Goal: Task Accomplishment & Management: Use online tool/utility

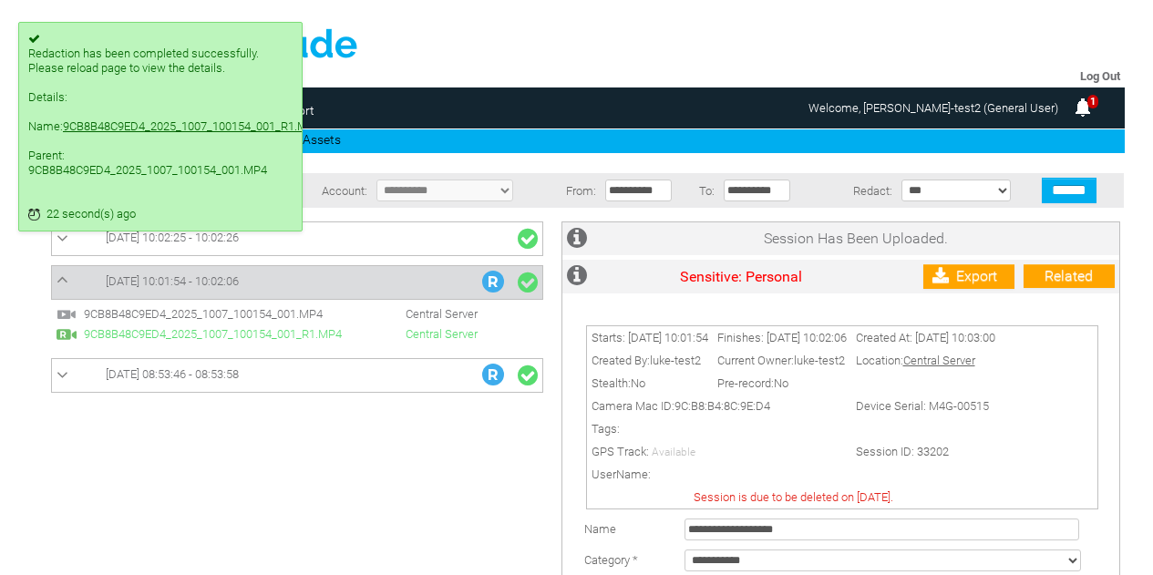
scroll to position [206, 0]
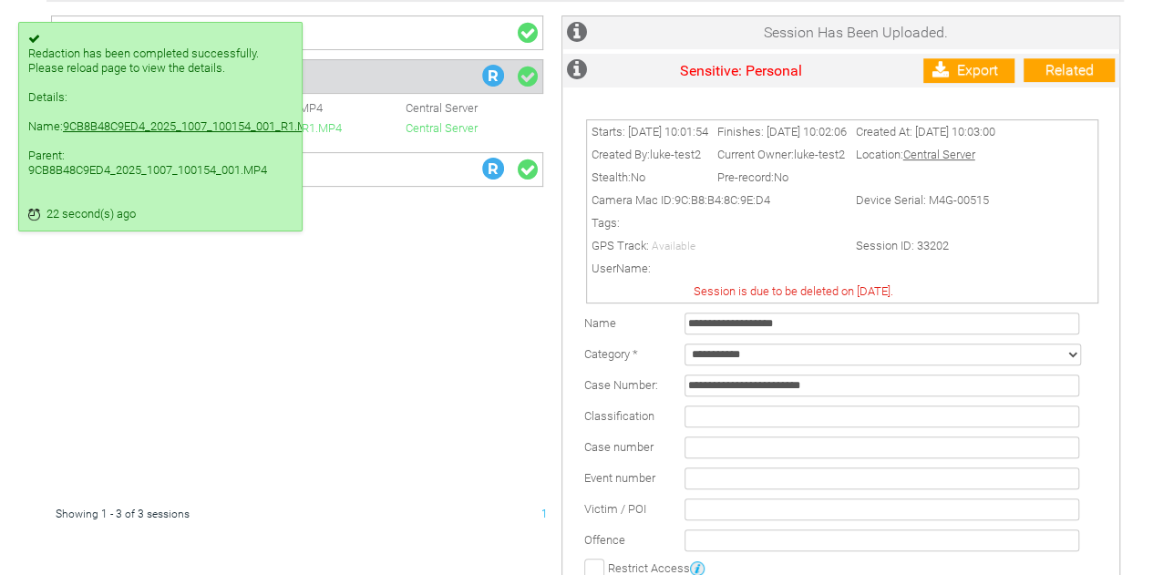
click at [136, 133] on link "9CB8B48C9ED4_2025_1007_100154_001_R1.MP4" at bounding box center [192, 126] width 258 height 14
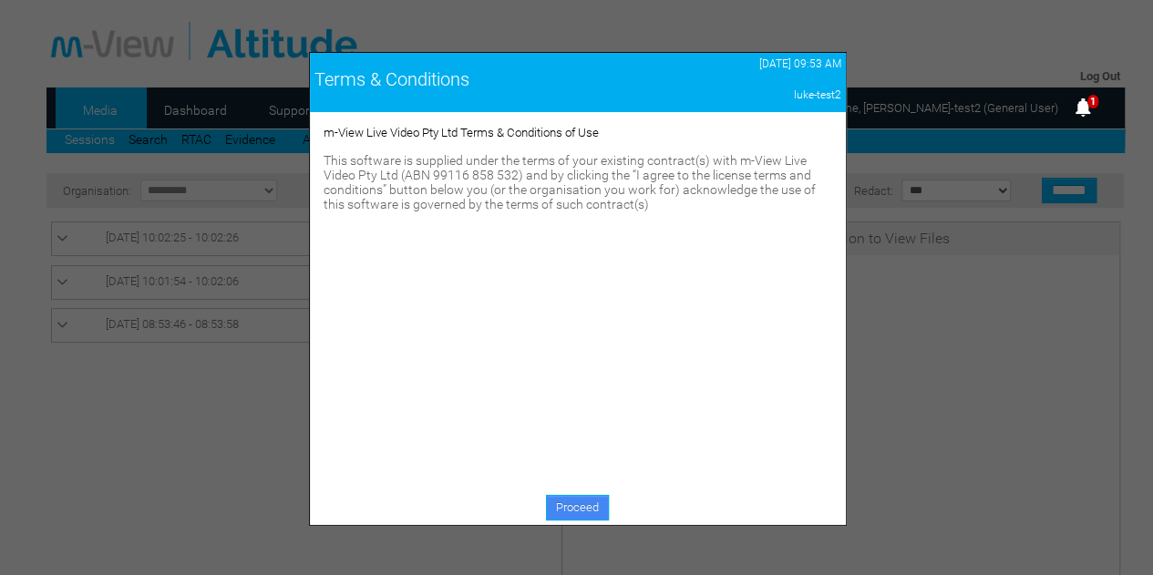
click at [565, 513] on link "Proceed" at bounding box center [577, 508] width 63 height 26
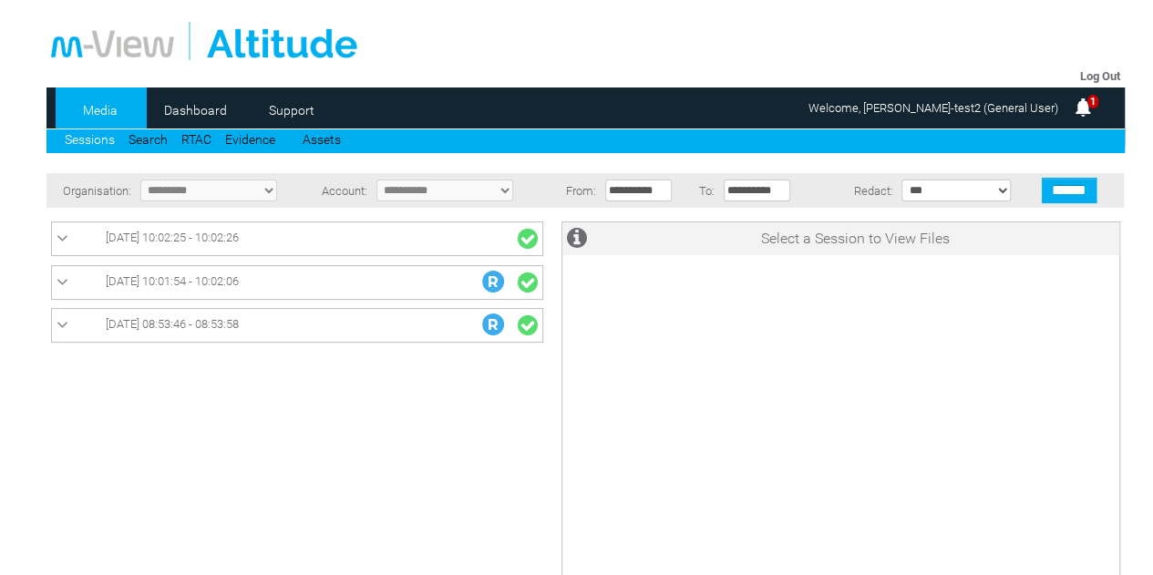
click at [429, 273] on link "[DATE] 10:01:54 - 10:02:06" at bounding box center [296, 283] width 481 height 24
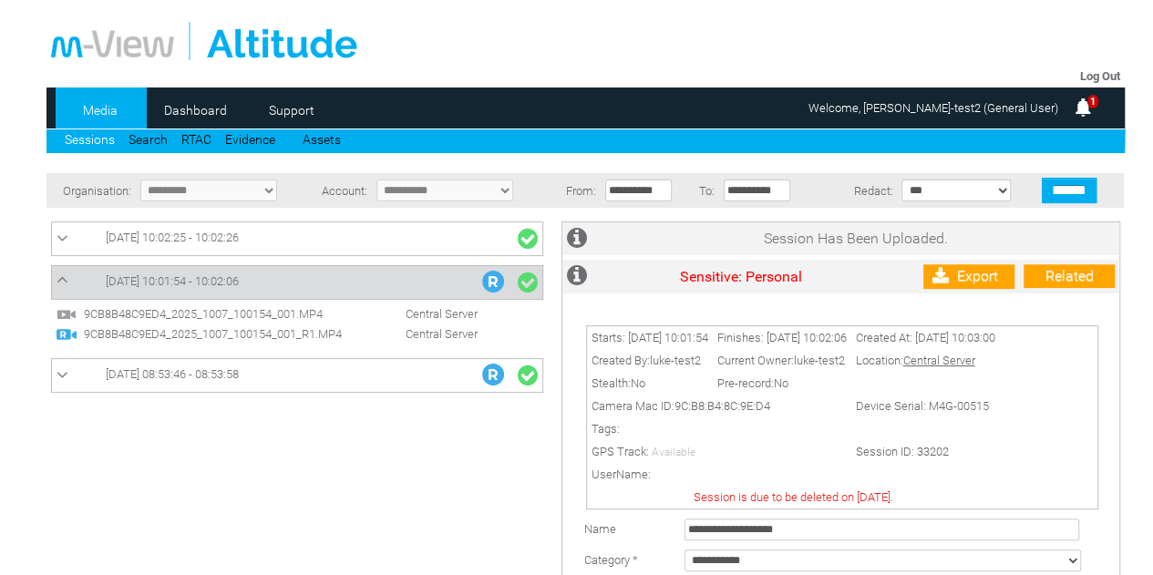
scroll to position [297, 0]
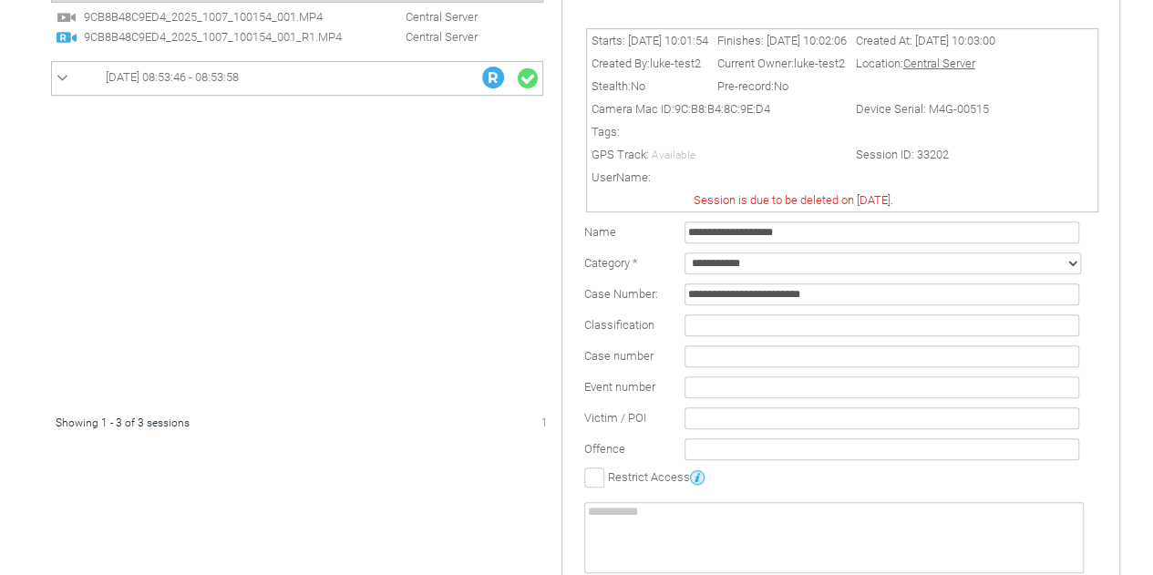
click at [303, 68] on link "07/10/2025 08:53:46 - 08:53:58" at bounding box center [296, 79] width 481 height 24
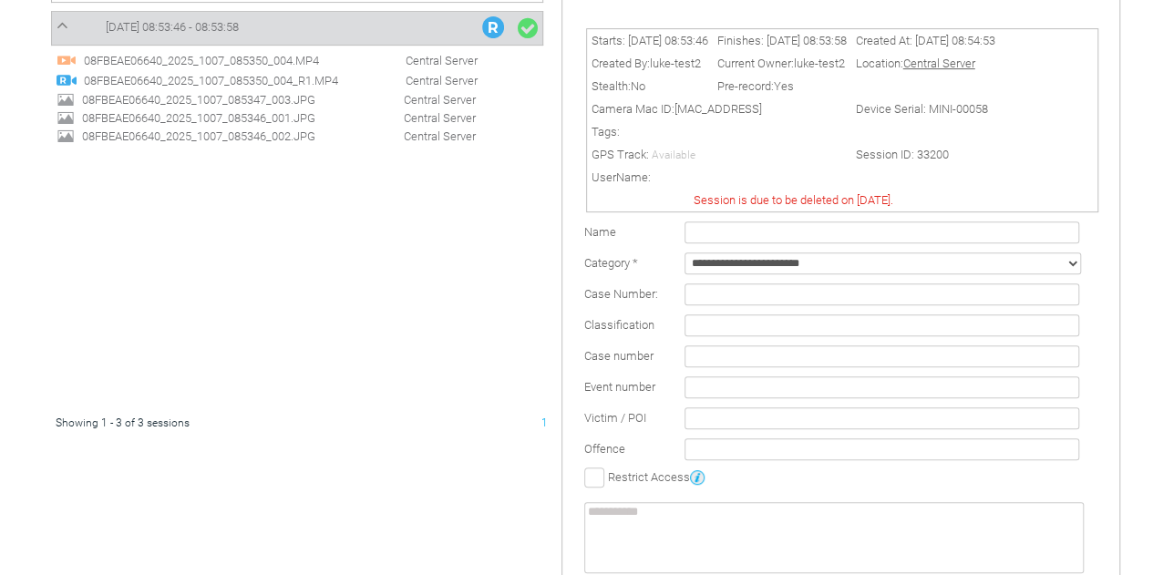
scroll to position [24, 0]
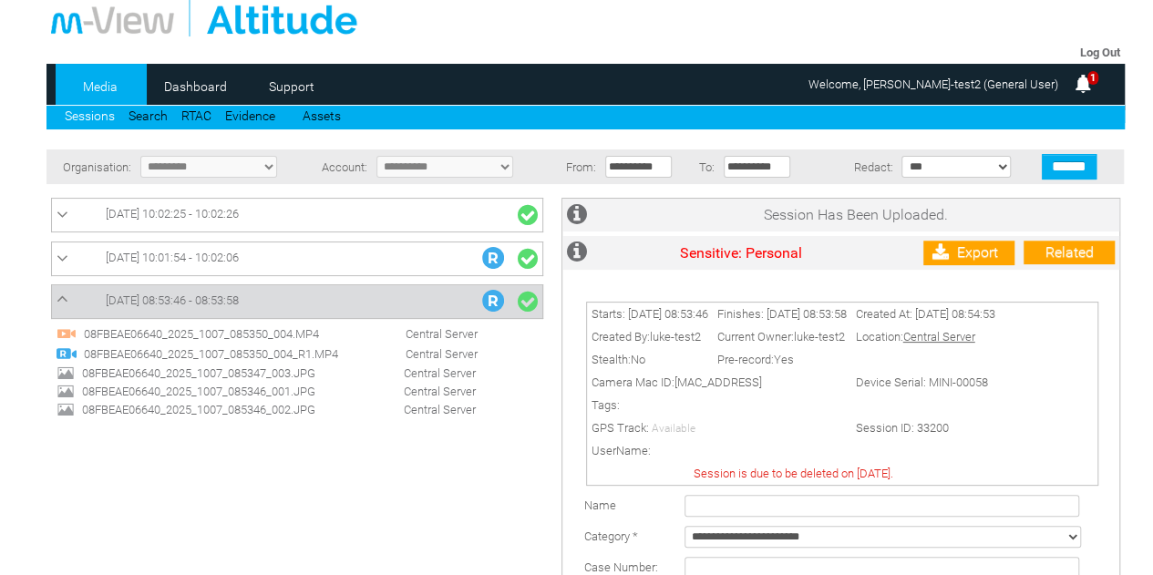
click at [295, 227] on td "07/10/2025 10:02:25 - 10:02:26" at bounding box center [297, 216] width 491 height 34
click at [301, 211] on link "07/10/2025 10:02:25 - 10:02:26" at bounding box center [296, 215] width 481 height 24
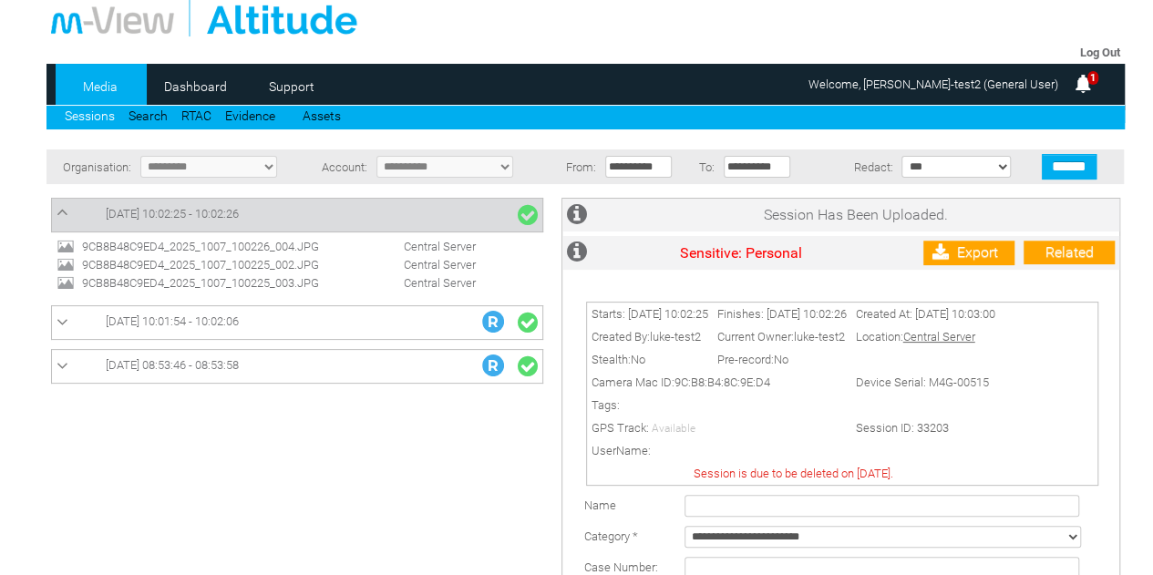
scroll to position [297, 0]
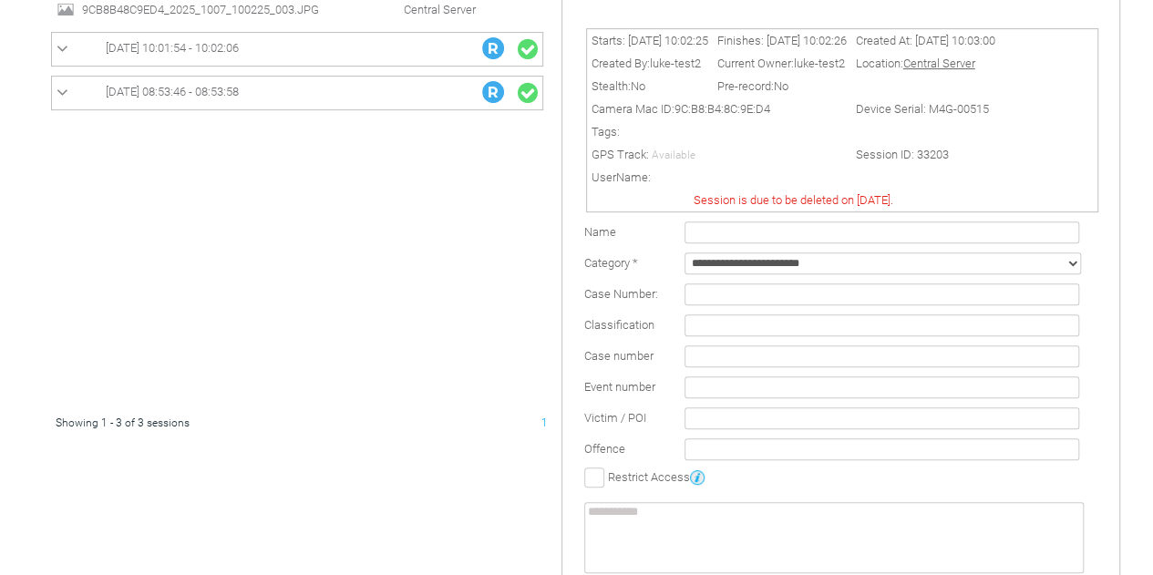
click at [310, 54] on link "[DATE] 10:01:54 - 10:02:06" at bounding box center [296, 49] width 481 height 24
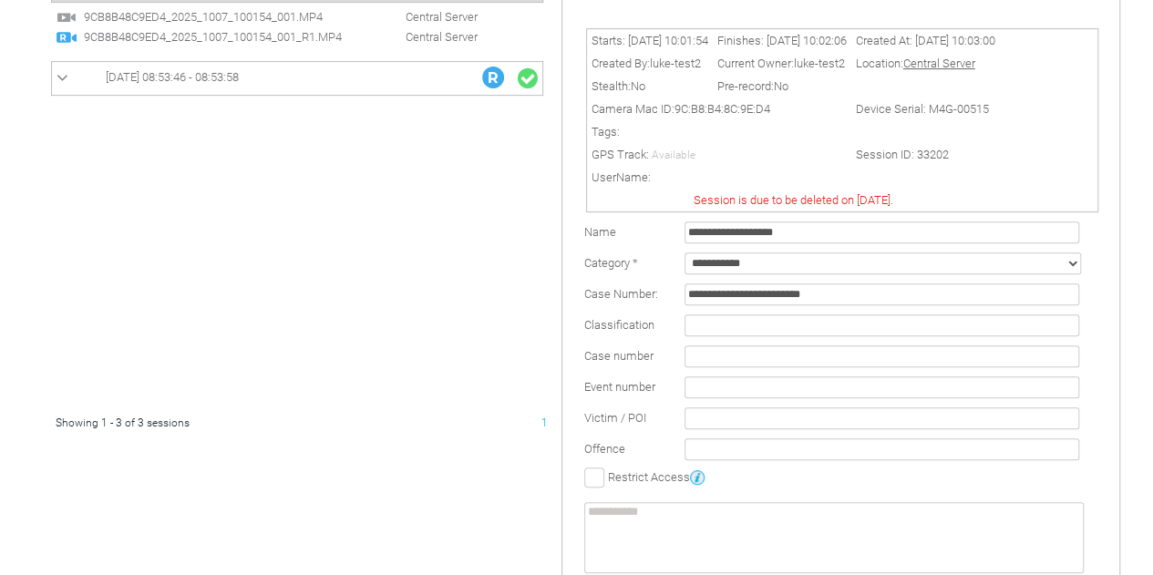
click at [266, 36] on span "9CB8B48C9ED4_2025_1007_100154_001_R1.MP4" at bounding box center [218, 37] width 278 height 14
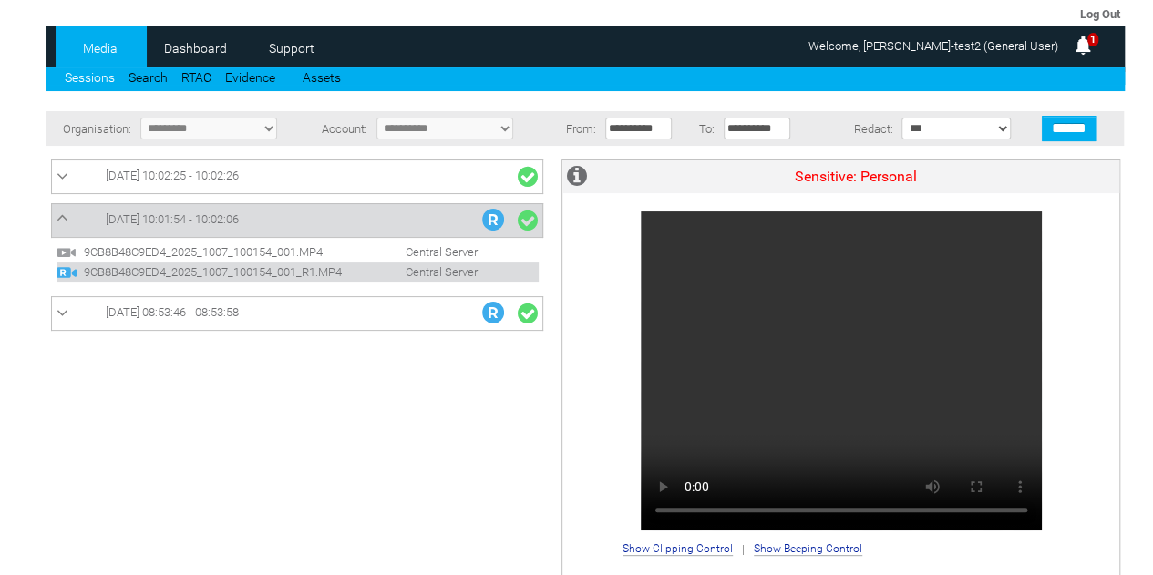
scroll to position [91, 0]
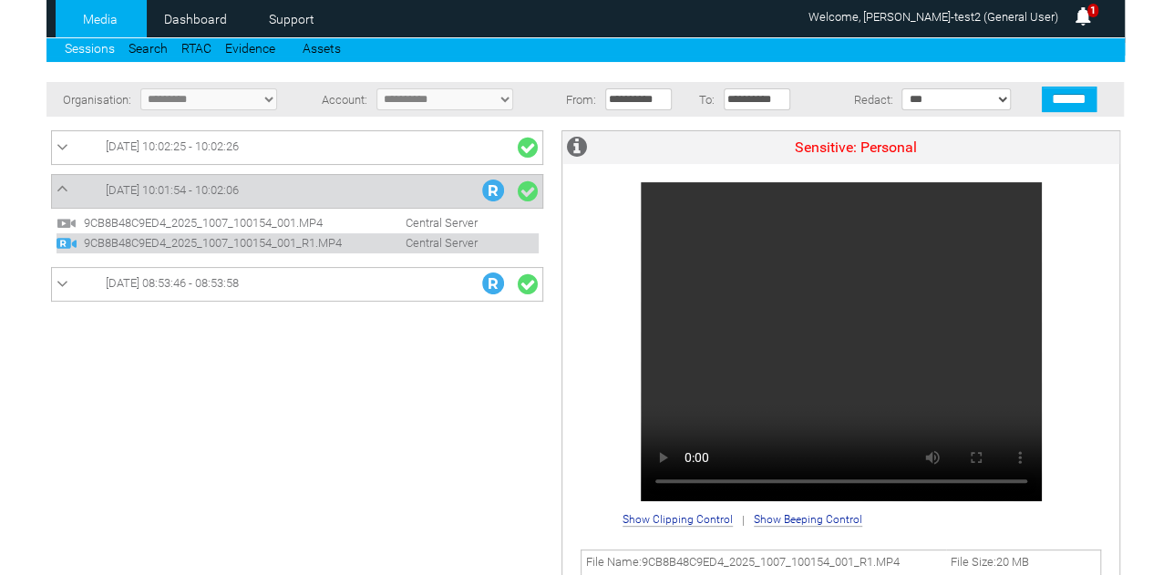
click at [809, 513] on div "**********" at bounding box center [840, 517] width 437 height 27
click at [804, 520] on span "Show Beeping Control" at bounding box center [808, 519] width 108 height 13
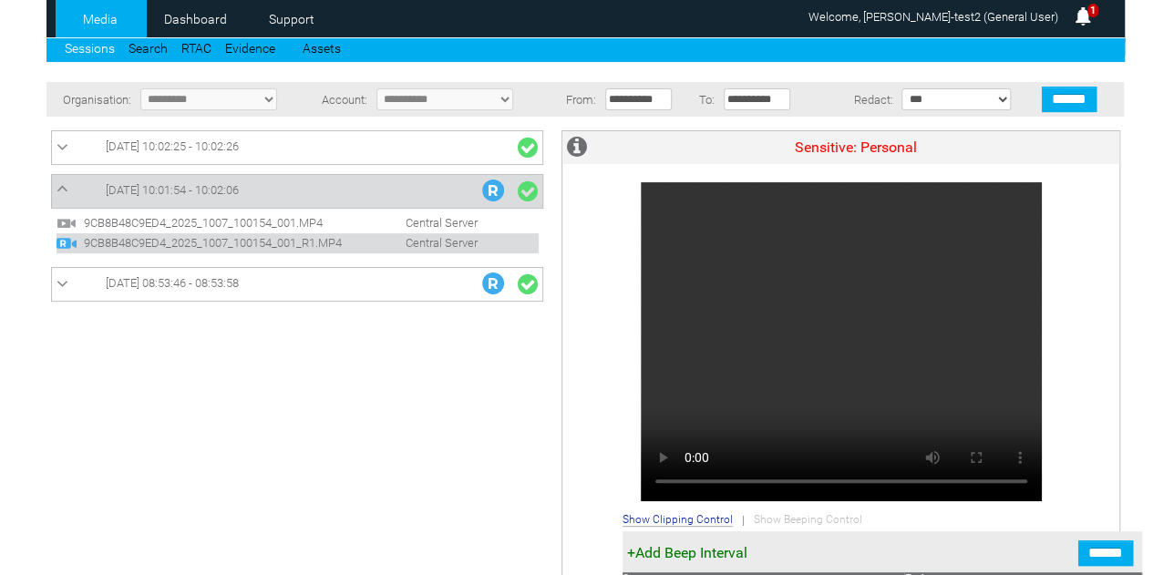
scroll to position [273, 0]
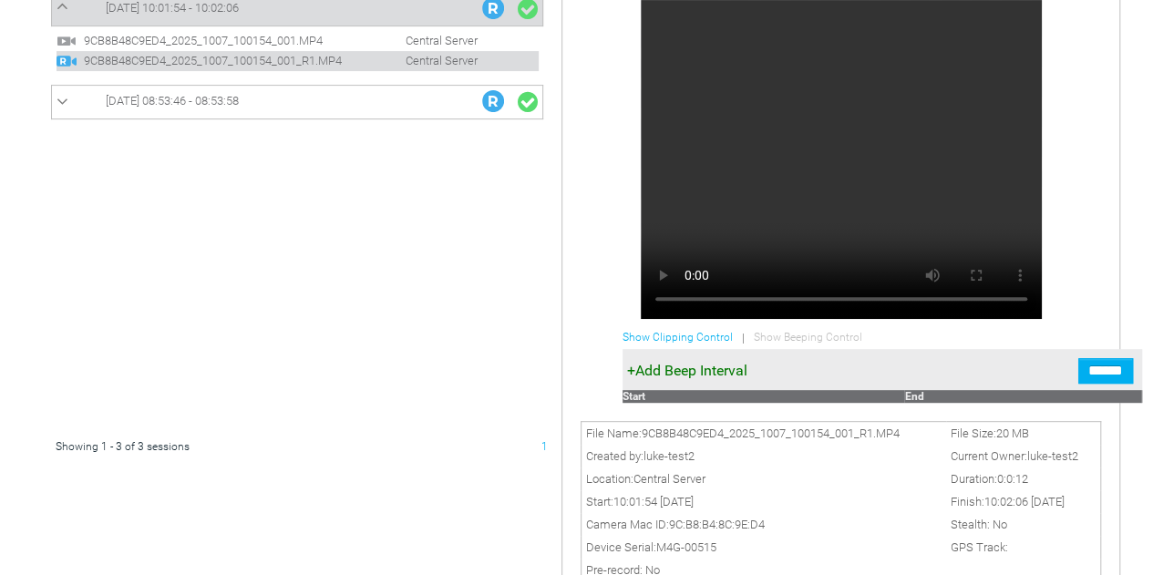
click at [702, 336] on span "Show Clipping Control" at bounding box center [677, 337] width 110 height 13
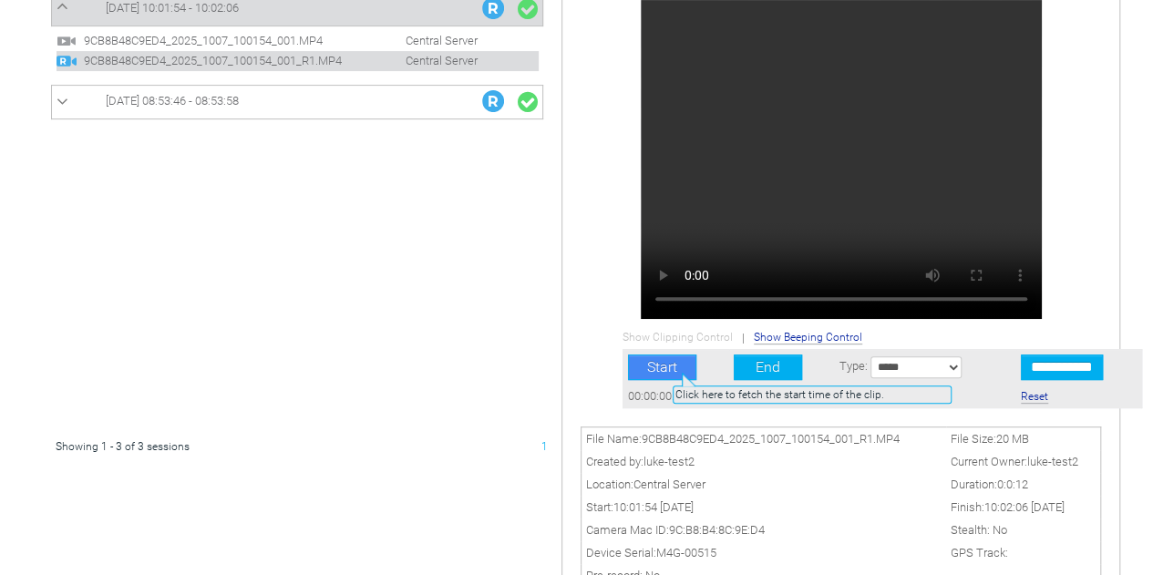
click at [671, 364] on button "Start" at bounding box center [662, 367] width 68 height 26
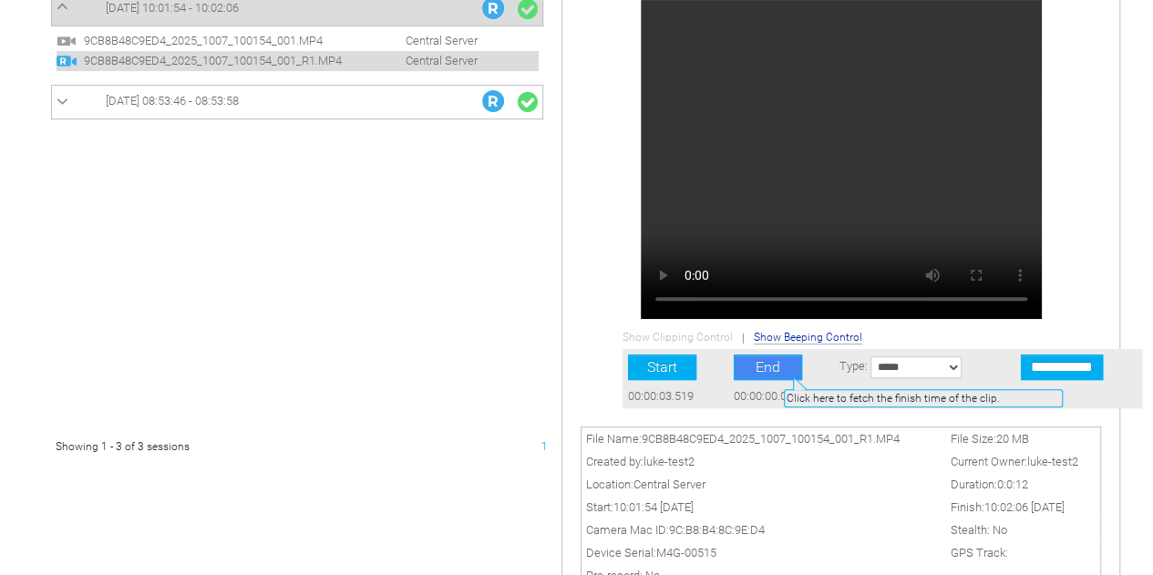
click at [782, 367] on button "End" at bounding box center [768, 367] width 68 height 26
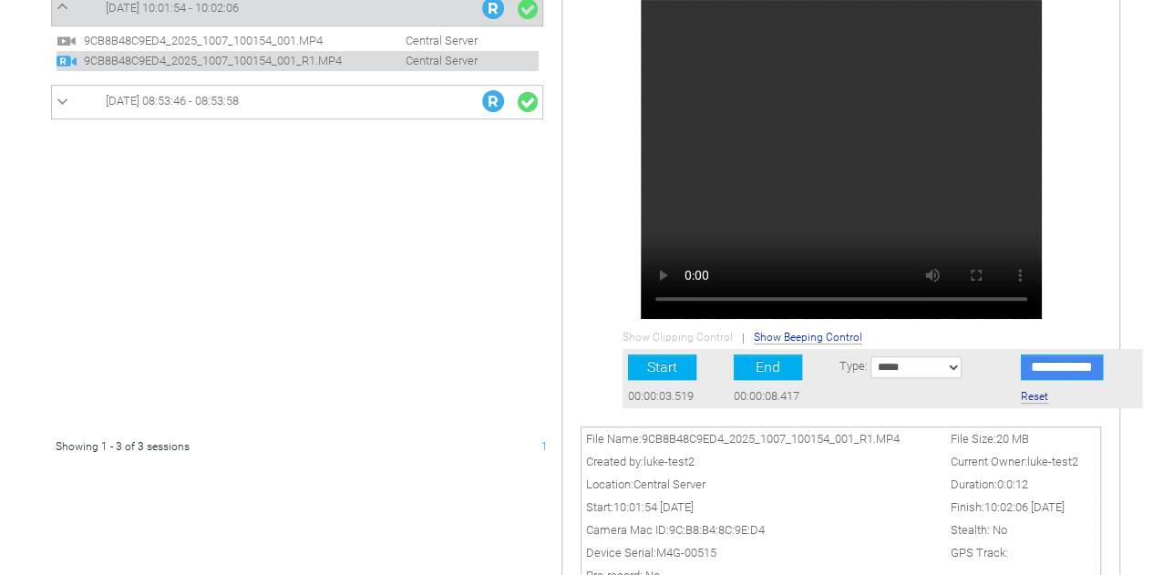
click at [1035, 367] on input "**********" at bounding box center [1062, 367] width 82 height 26
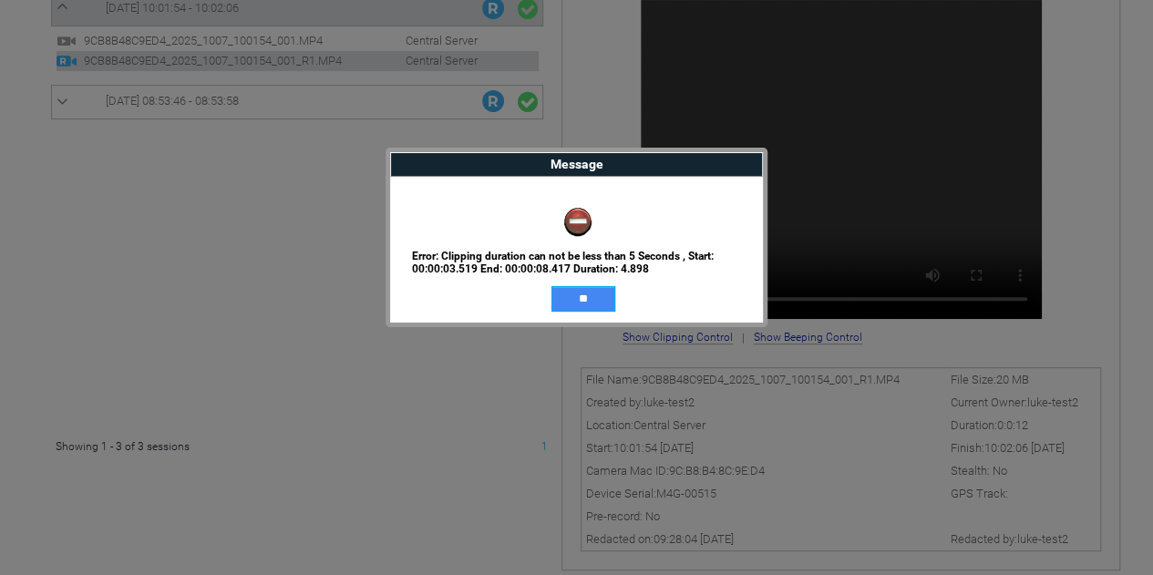
click at [592, 294] on input "**" at bounding box center [583, 299] width 64 height 26
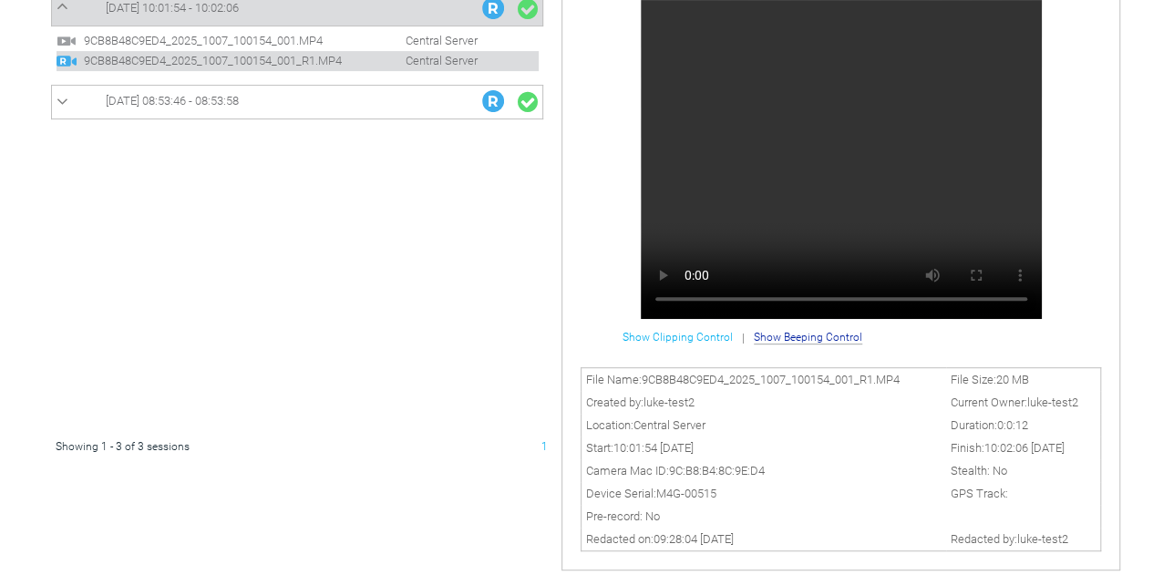
click at [691, 334] on span "Show Clipping Control" at bounding box center [677, 337] width 110 height 13
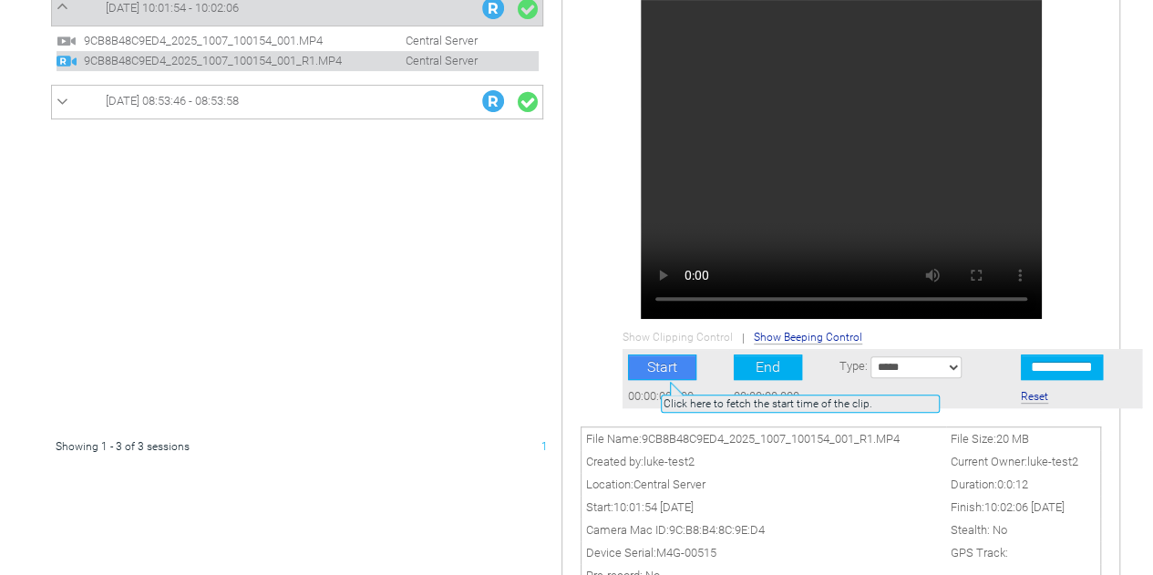
click at [659, 373] on button "Start" at bounding box center [662, 367] width 68 height 26
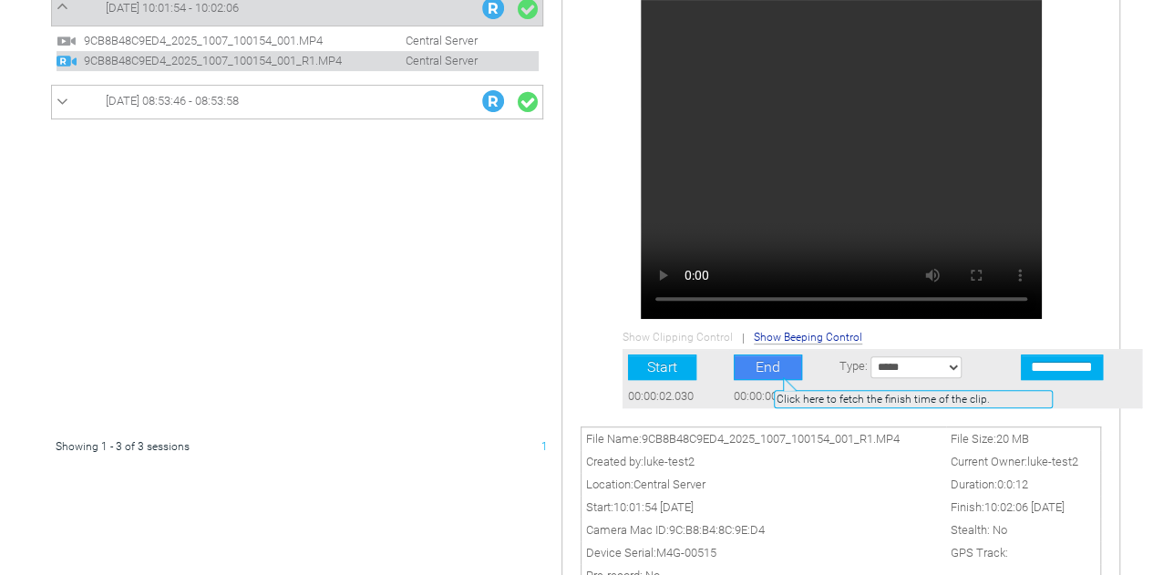
click at [772, 368] on button "End" at bounding box center [768, 367] width 68 height 26
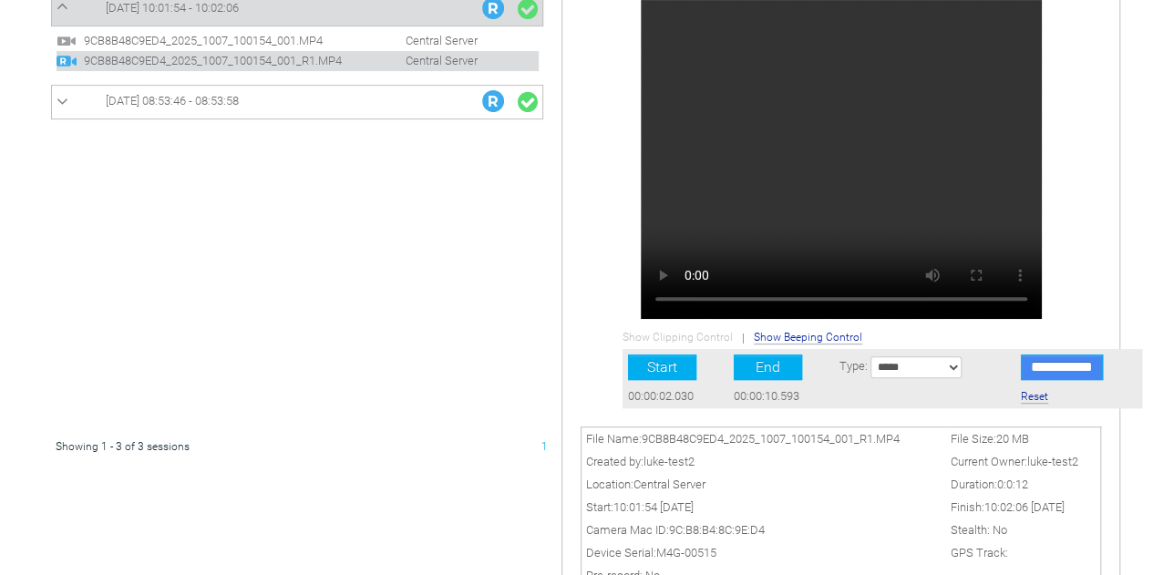
click at [1061, 363] on input "**********" at bounding box center [1062, 367] width 82 height 26
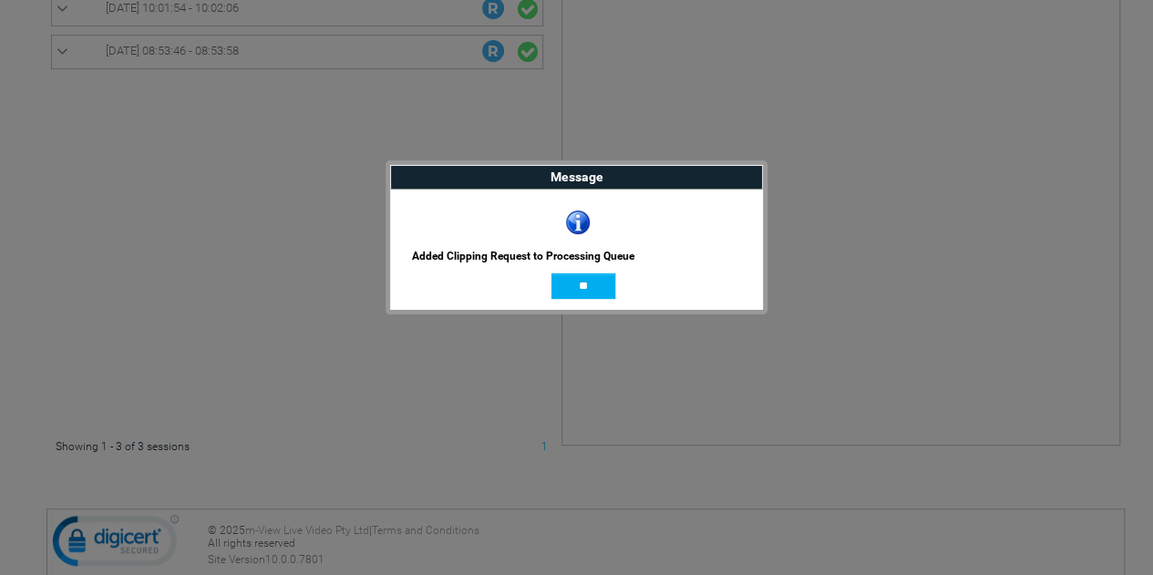
scroll to position [0, 0]
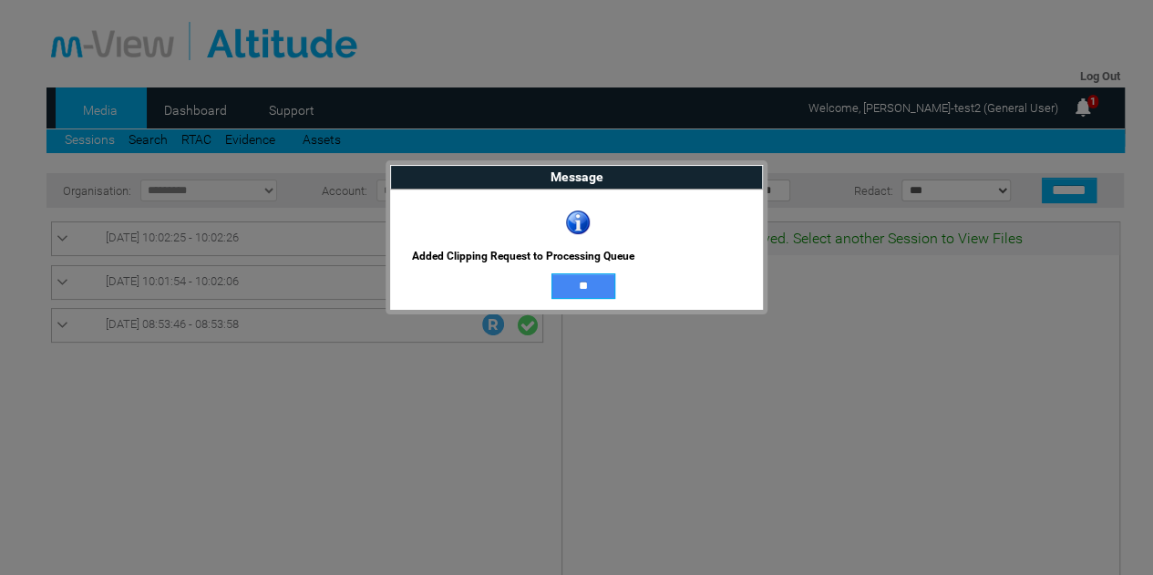
click at [577, 293] on input "**" at bounding box center [583, 286] width 64 height 26
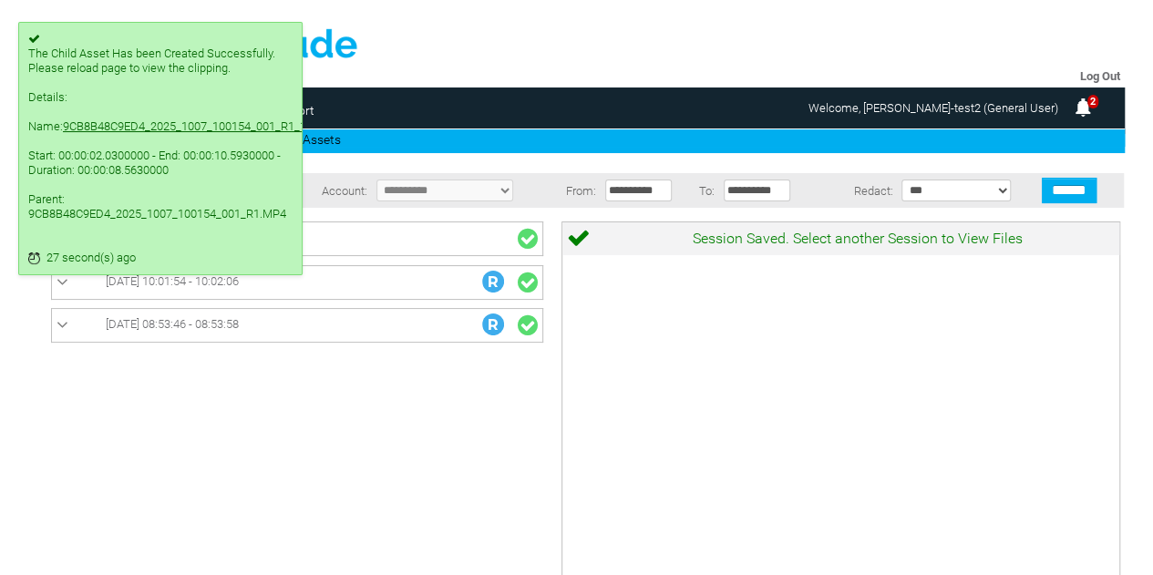
click at [186, 240] on div "The Child Asset Has been Created Successfully. Please reload page to view the c…" at bounding box center [160, 155] width 264 height 219
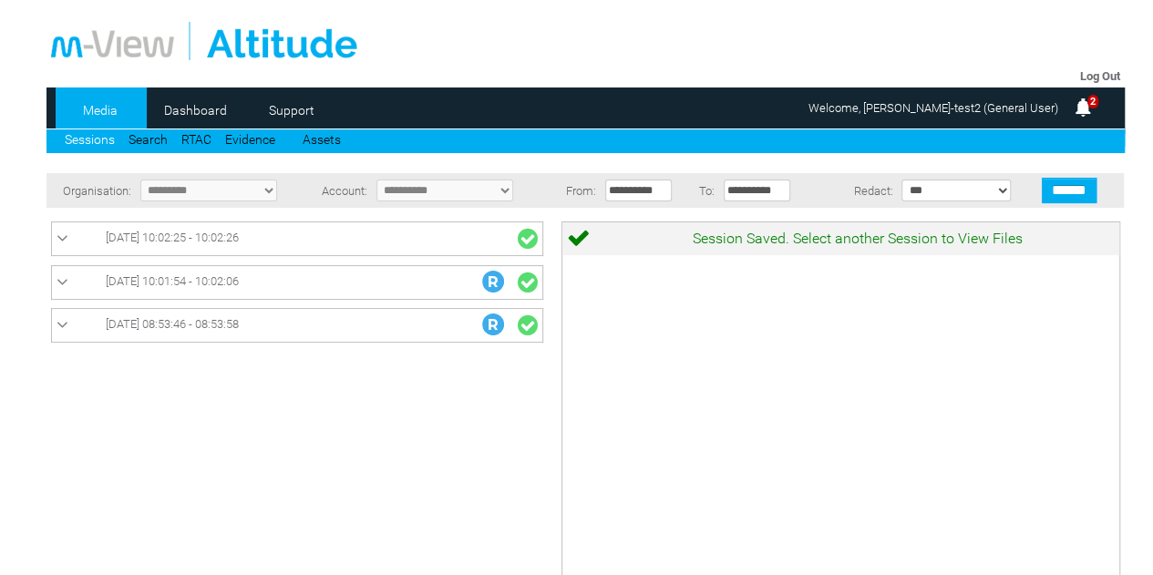
click at [411, 240] on link "07/10/2025 10:02:25 - 10:02:26" at bounding box center [296, 239] width 481 height 24
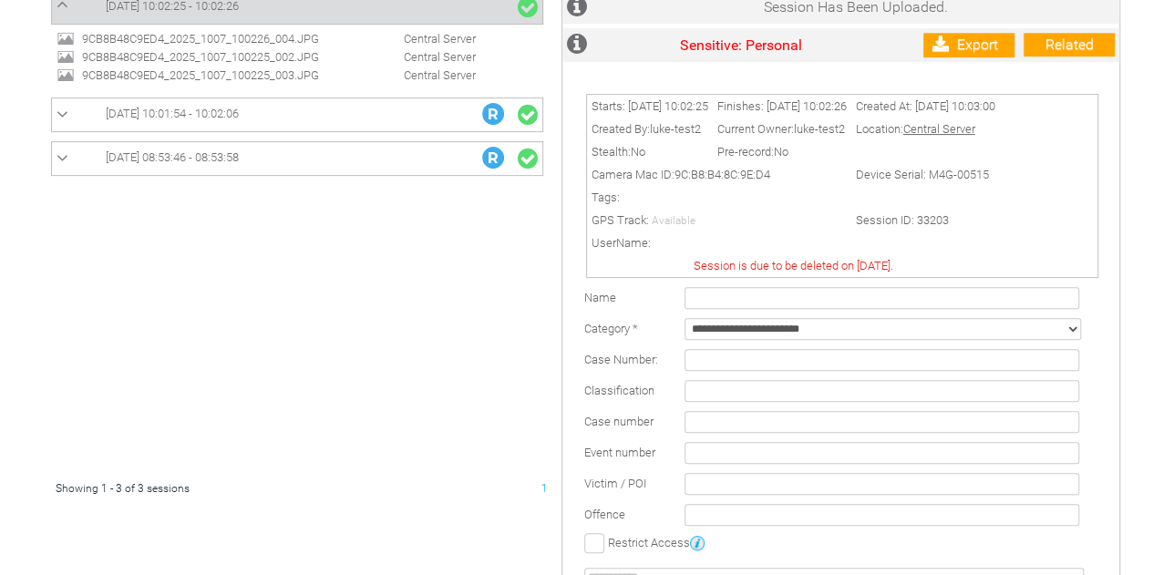
scroll to position [206, 0]
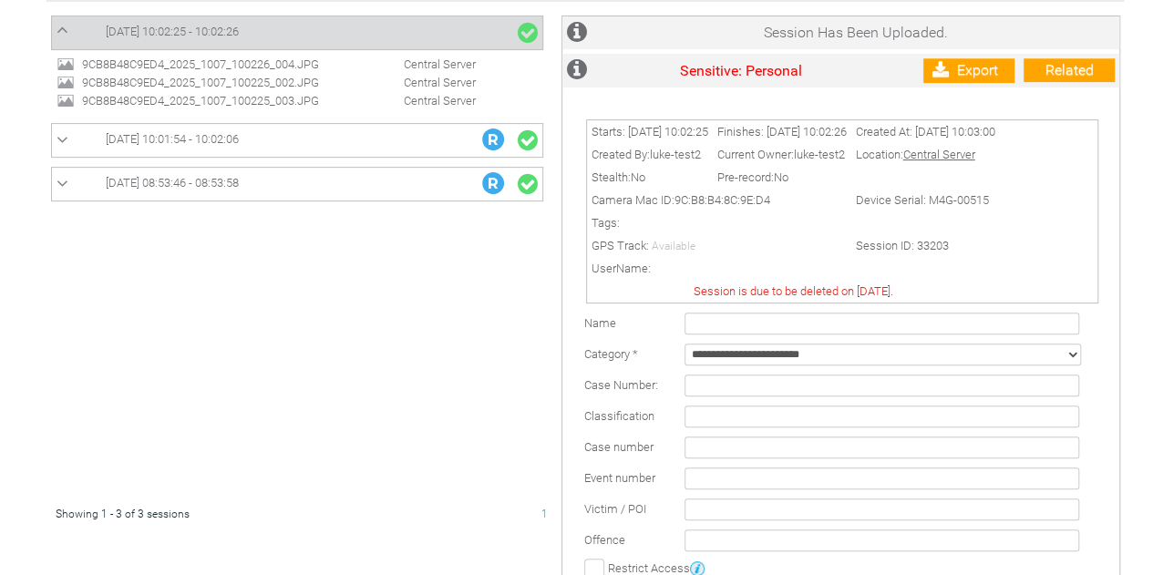
click at [368, 139] on link "07/10/2025 10:01:54 - 10:02:06" at bounding box center [296, 140] width 481 height 24
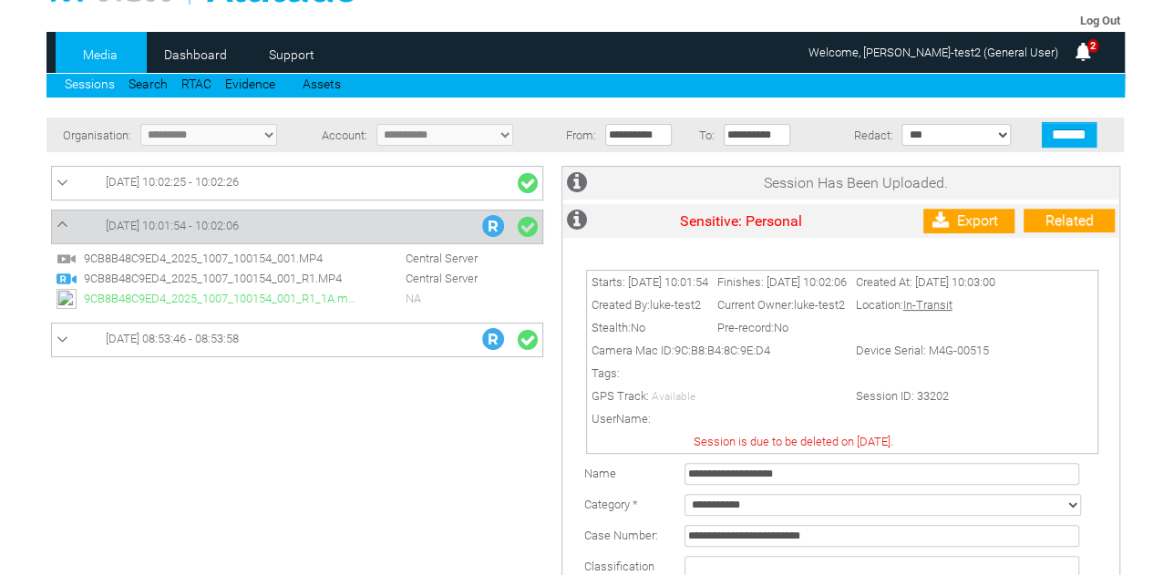
scroll to position [0, 0]
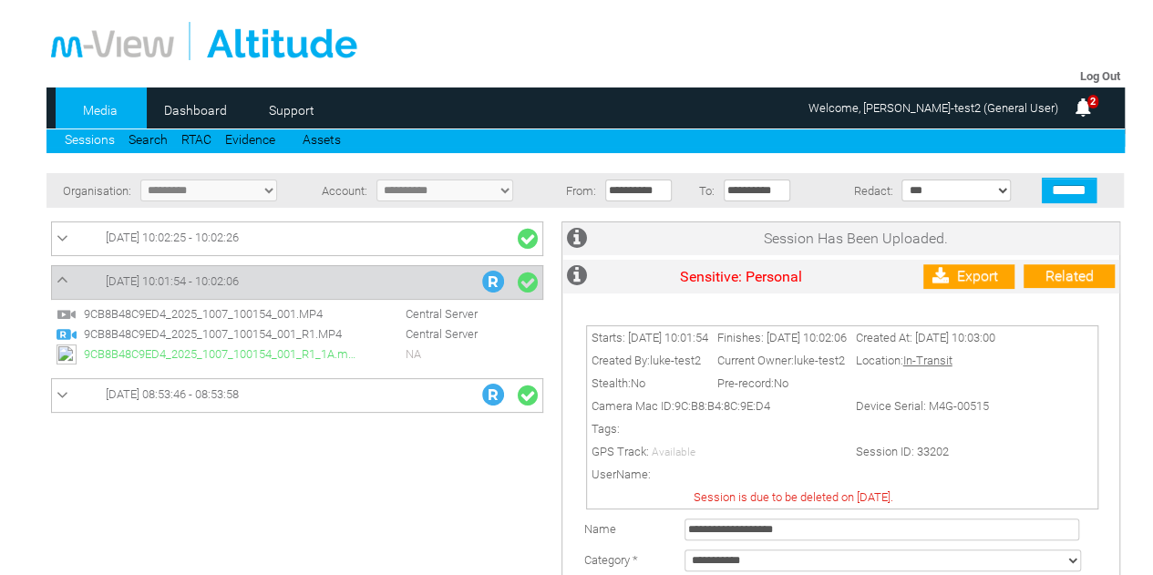
click at [1084, 107] on img at bounding box center [1083, 108] width 22 height 22
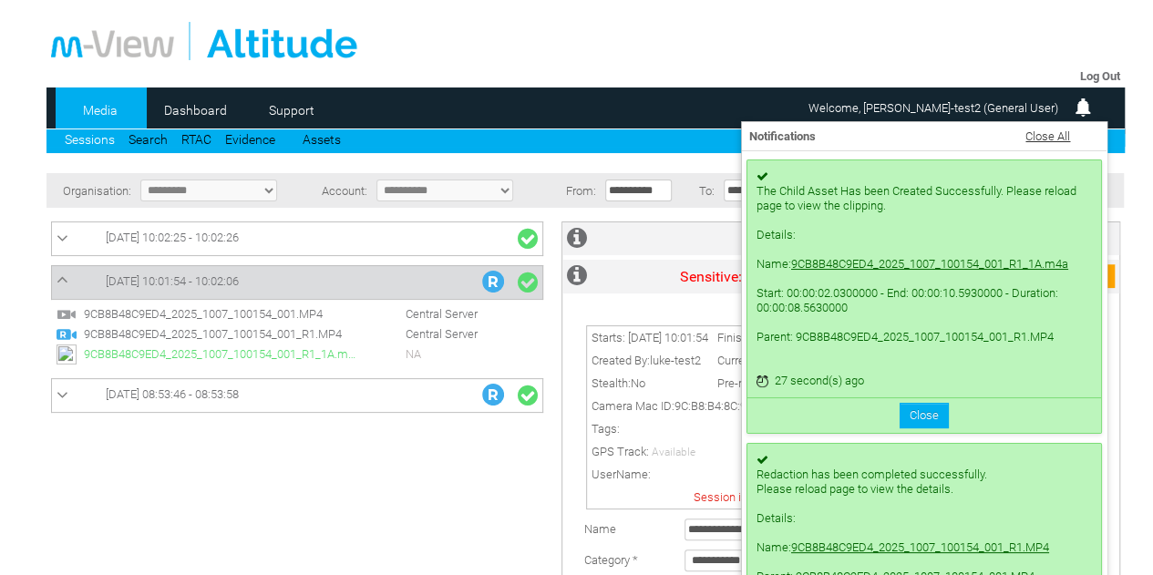
click at [897, 264] on link "9CB8B48C9ED4_2025_1007_100154_001_R1_1A.m4a" at bounding box center [929, 264] width 277 height 14
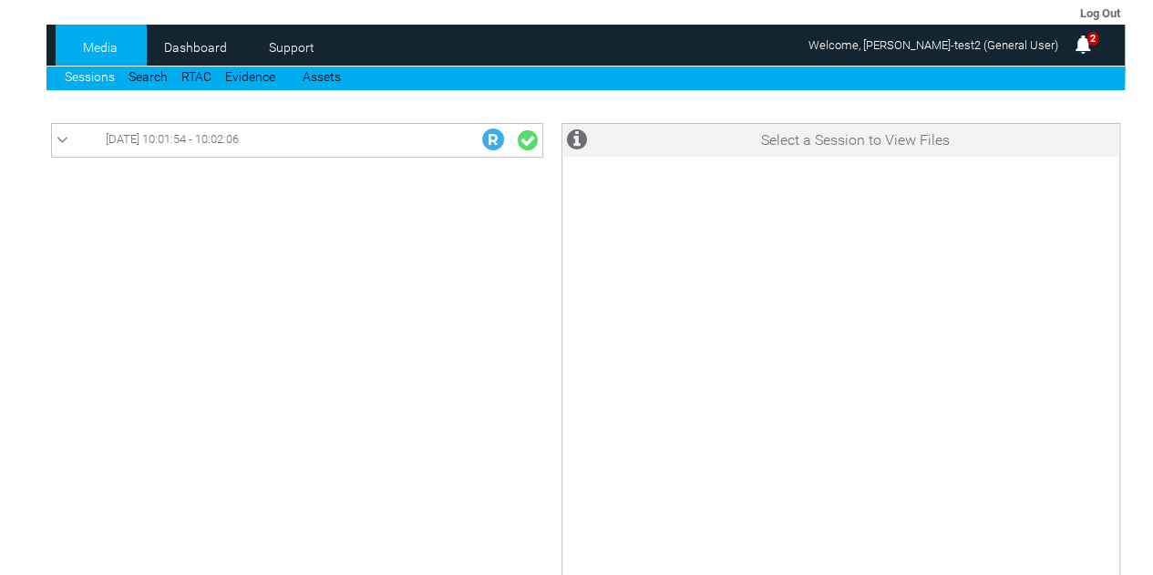
scroll to position [91, 0]
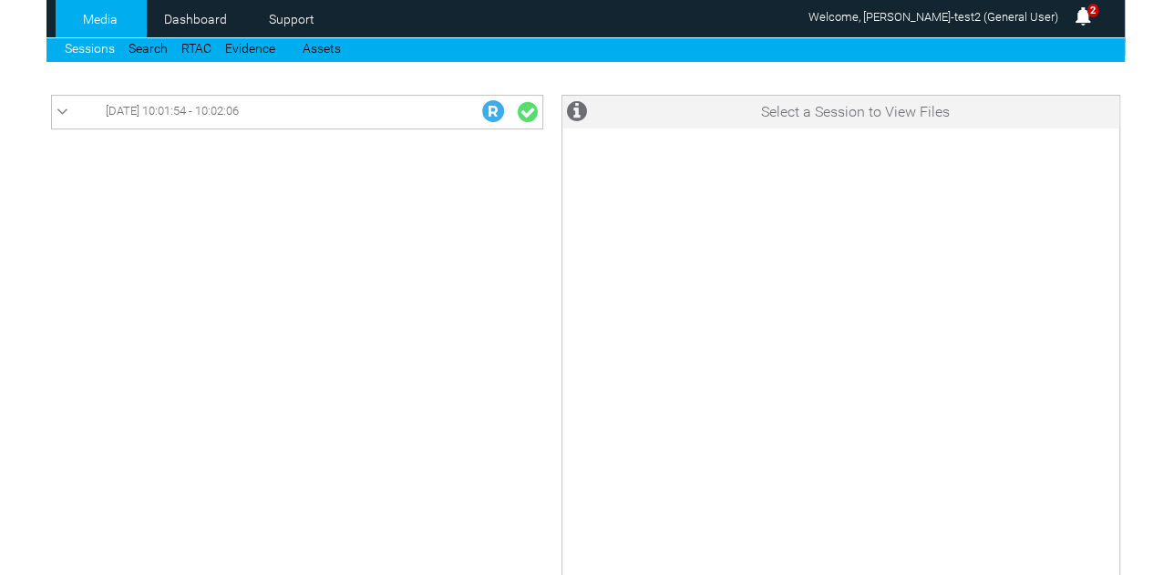
click at [317, 112] on link "07/10/2025 10:01:54 - 10:02:06" at bounding box center [296, 112] width 481 height 24
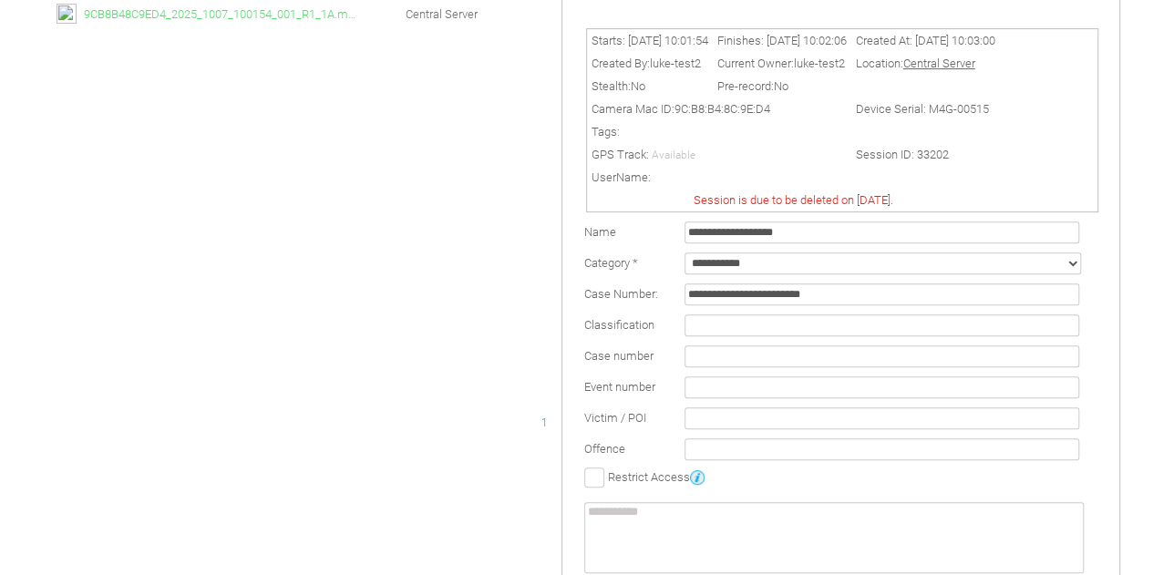
scroll to position [170, 0]
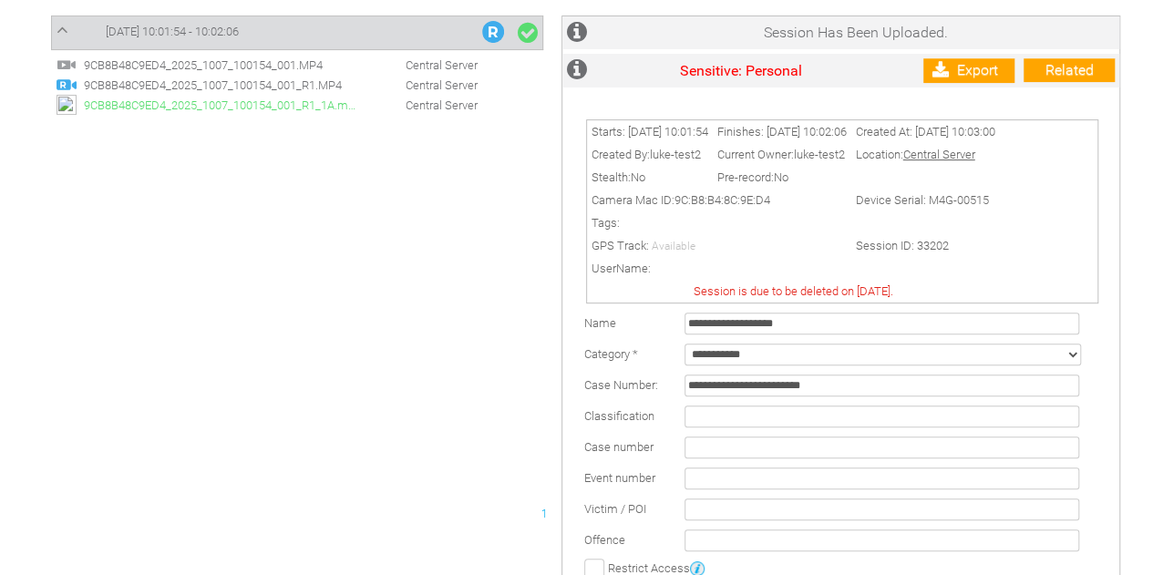
click at [291, 107] on span "9CB8B48C9ED4_2025_1007_100154_001_R1_1A.m4a" at bounding box center [218, 105] width 278 height 14
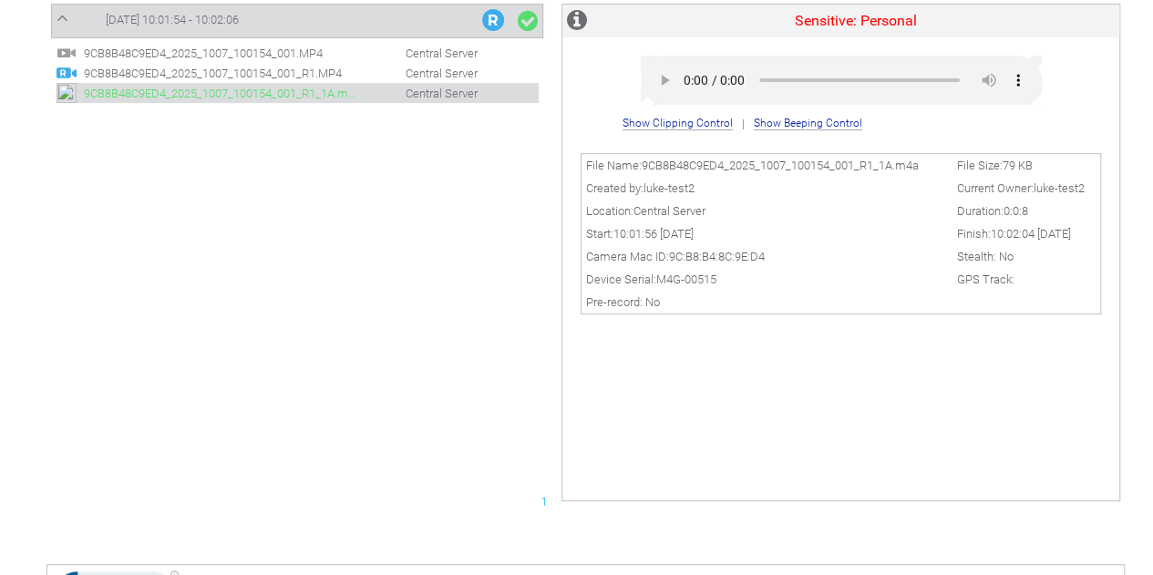
scroll to position [91, 0]
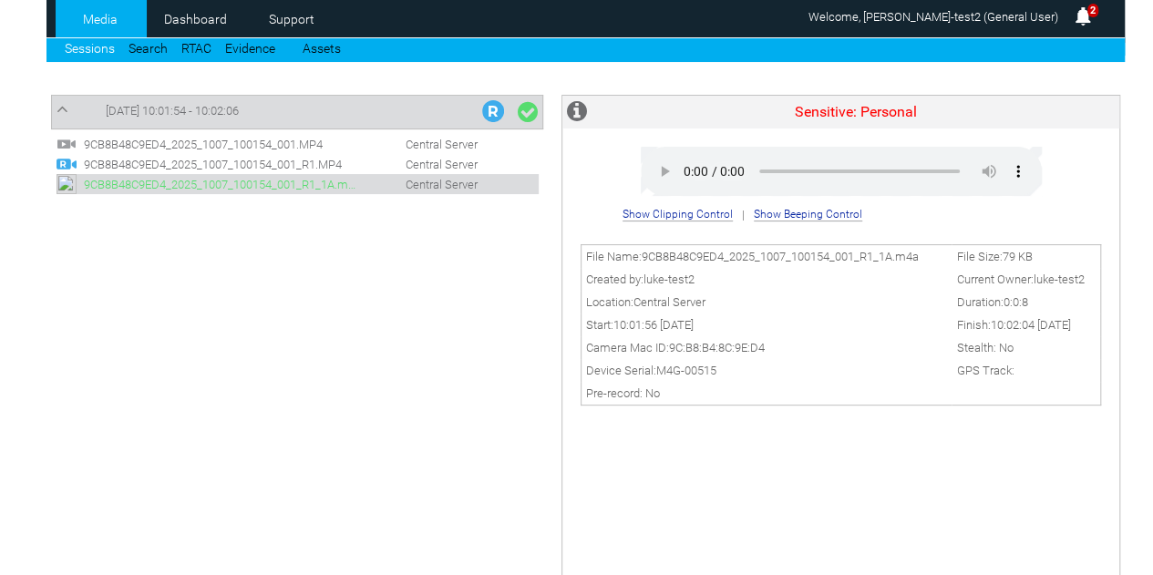
click at [242, 161] on span "9CB8B48C9ED4_2025_1007_100154_001_R1.MP4" at bounding box center [218, 165] width 278 height 14
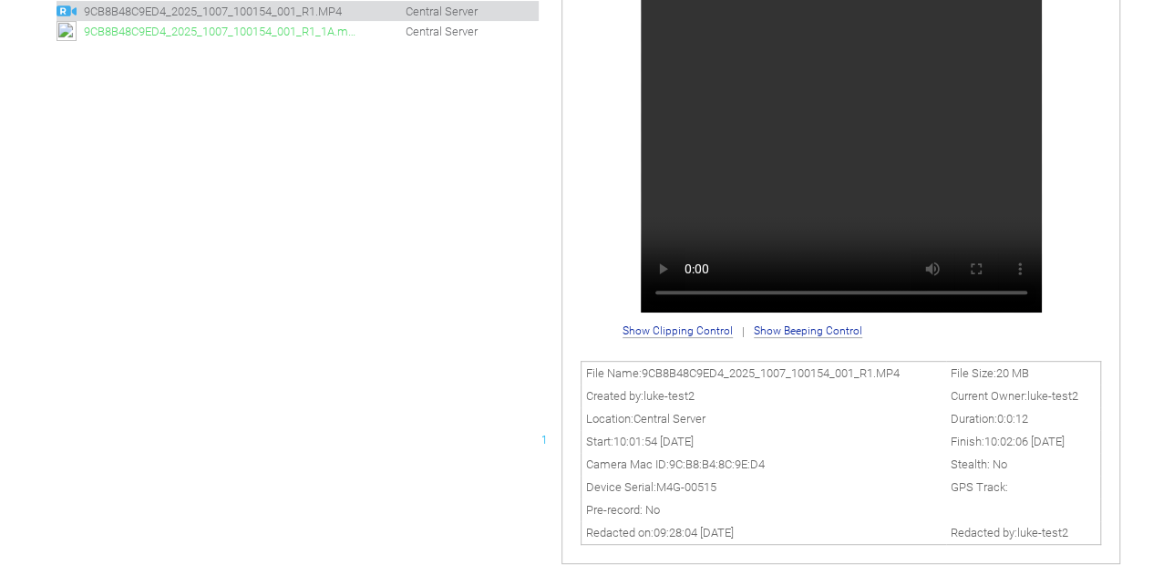
scroll to position [273, 0]
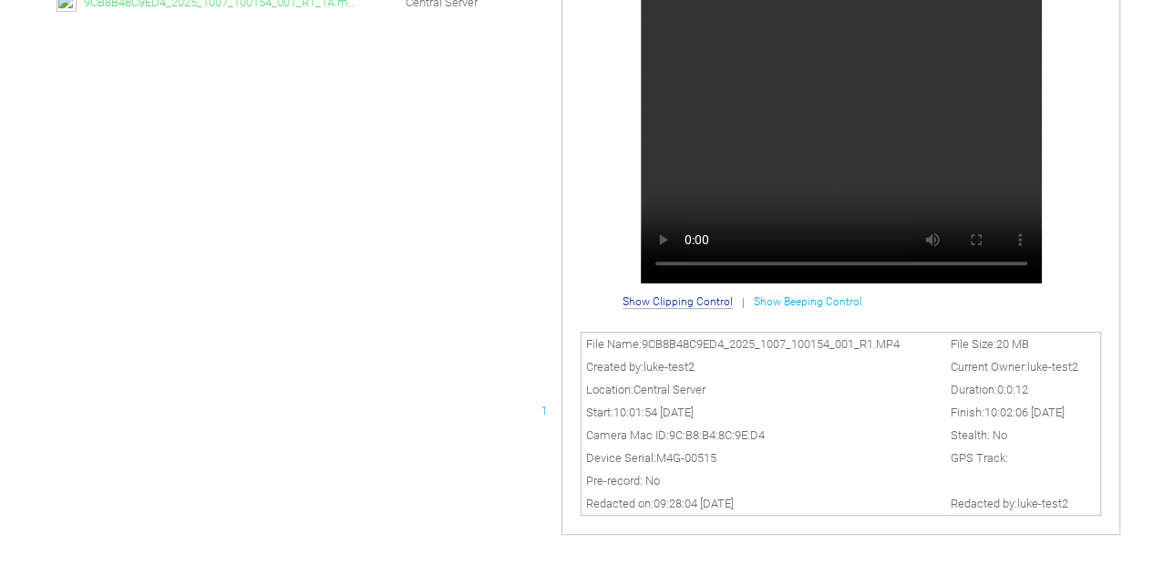
click at [778, 305] on span "Show Beeping Control" at bounding box center [808, 301] width 108 height 13
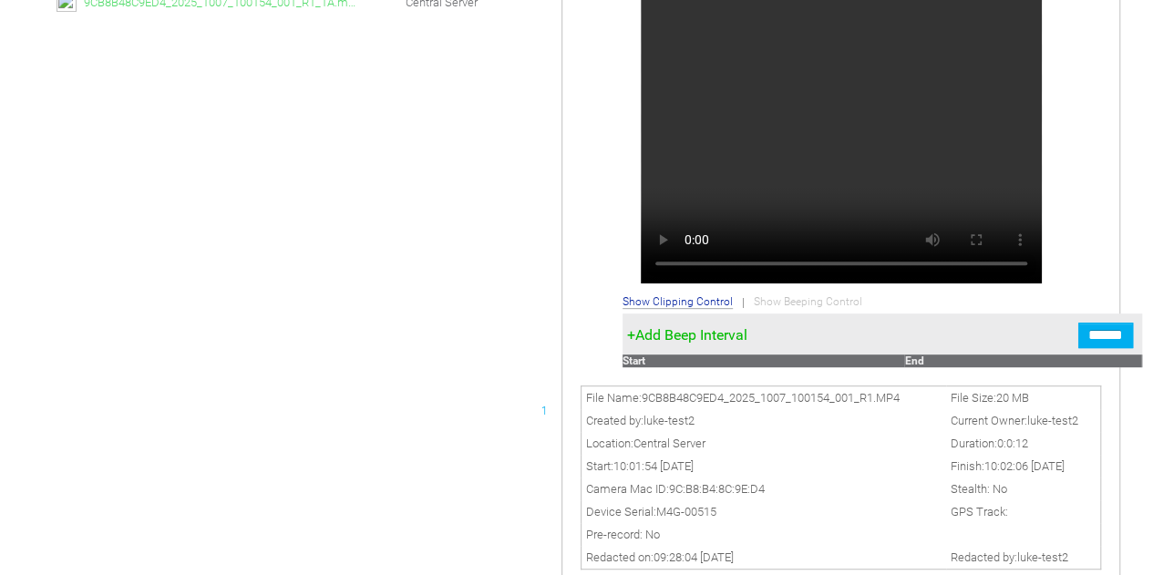
click at [693, 336] on span "Add Beep Interval" at bounding box center [687, 335] width 120 height 15
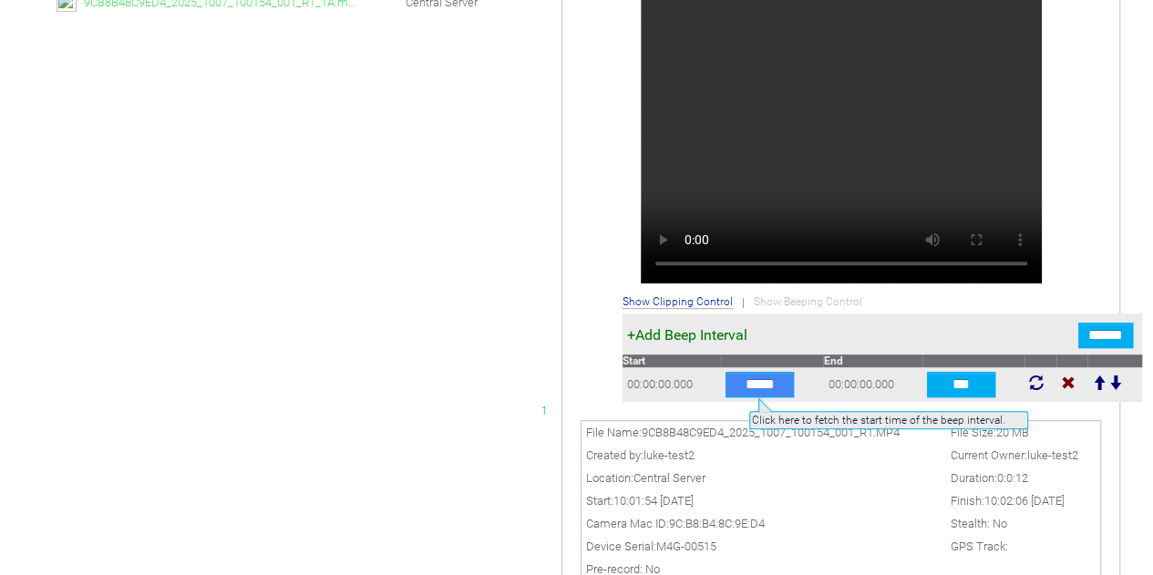
click at [747, 389] on input "*****" at bounding box center [759, 385] width 68 height 26
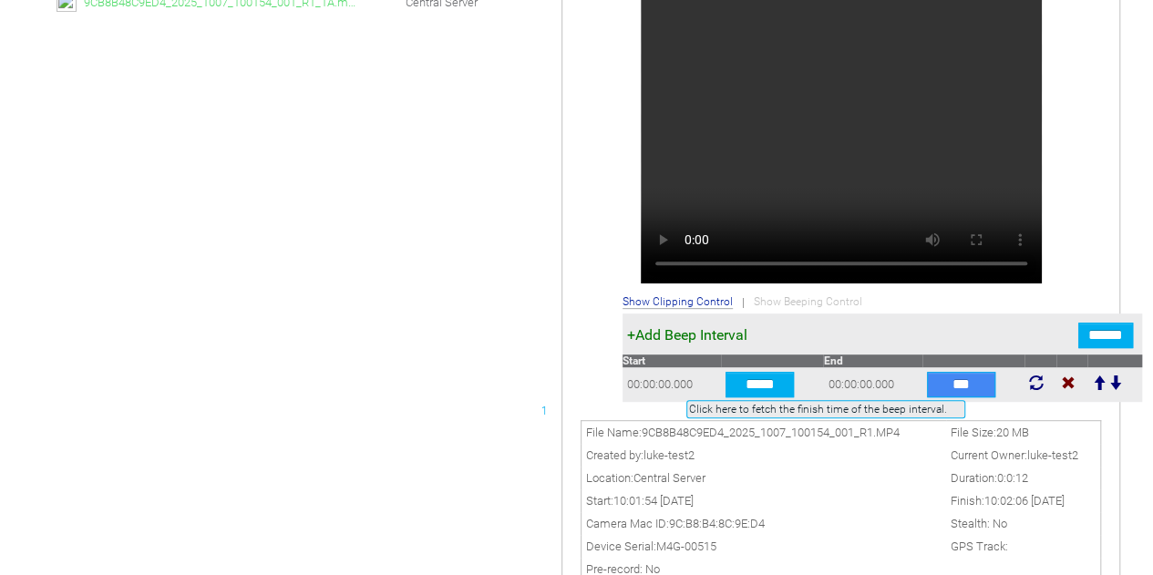
click at [964, 378] on input "***" at bounding box center [961, 385] width 68 height 26
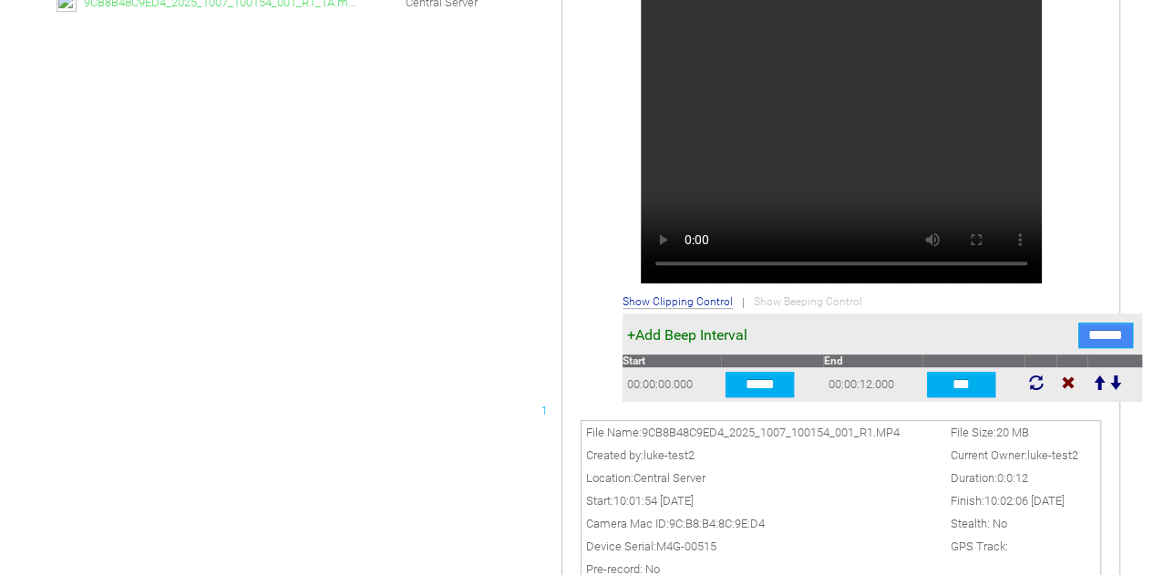
click at [1109, 343] on input "******" at bounding box center [1105, 336] width 55 height 26
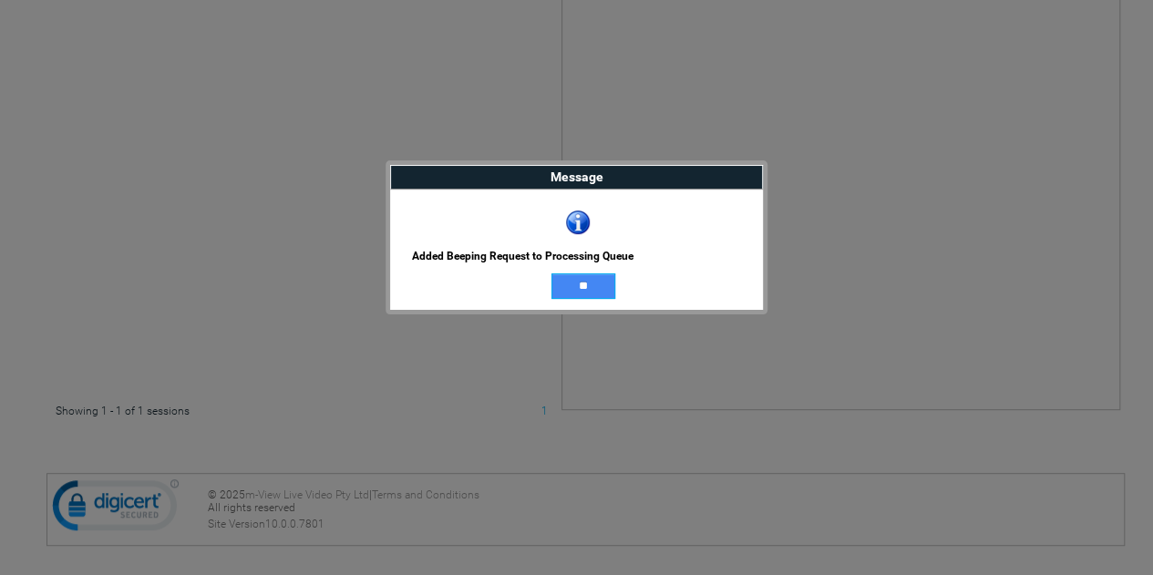
click at [575, 280] on input "**" at bounding box center [583, 286] width 64 height 26
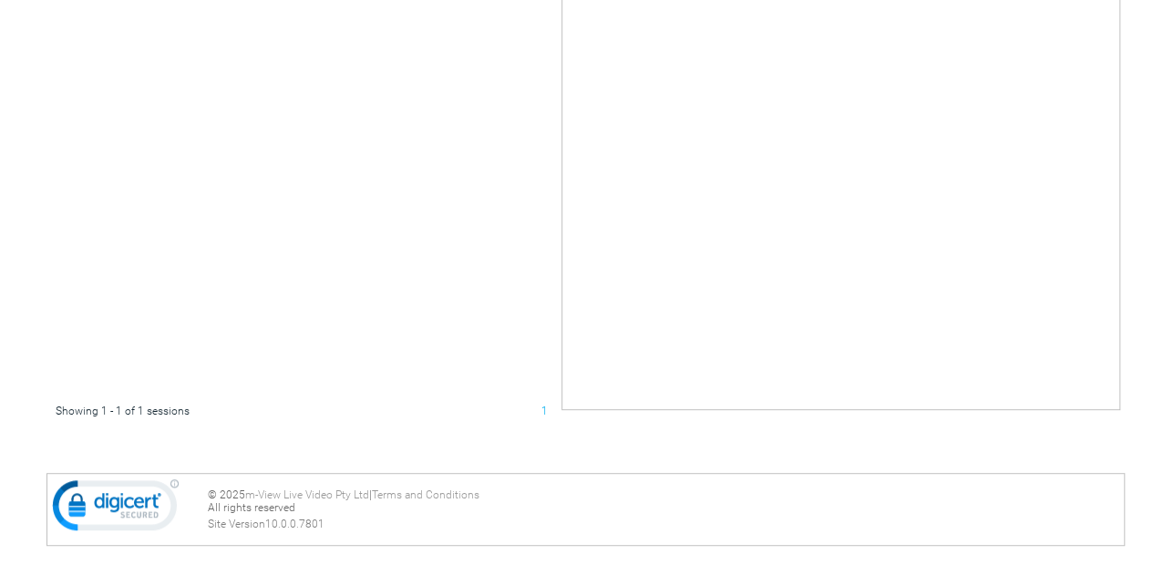
scroll to position [0, 0]
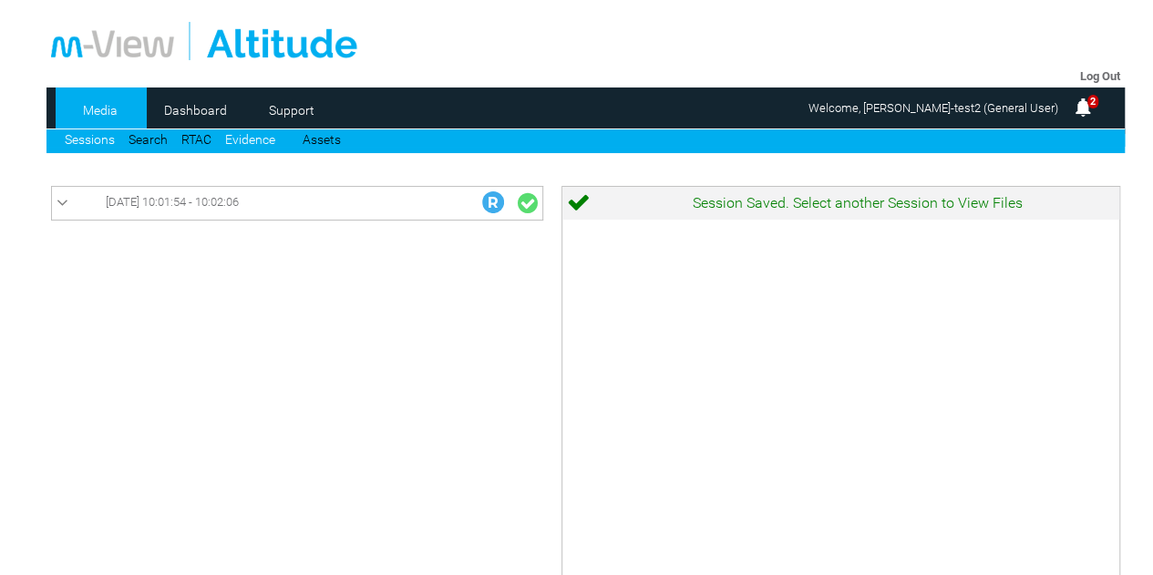
click at [255, 138] on link "Evidence" at bounding box center [250, 139] width 50 height 15
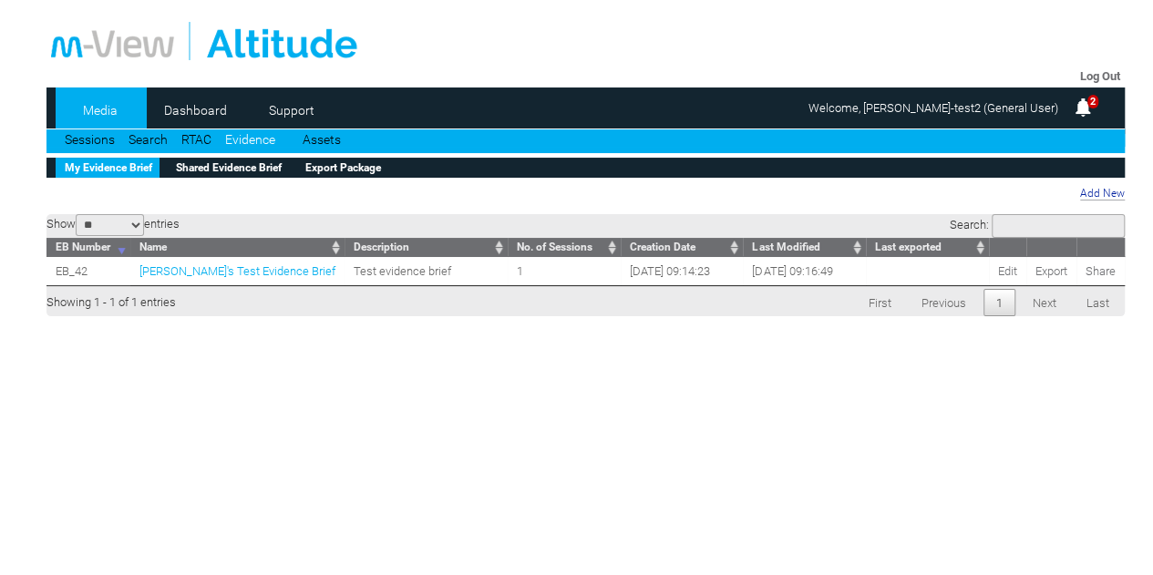
click at [224, 269] on span "Luke's Test Evidence Brief" at bounding box center [237, 271] width 196 height 14
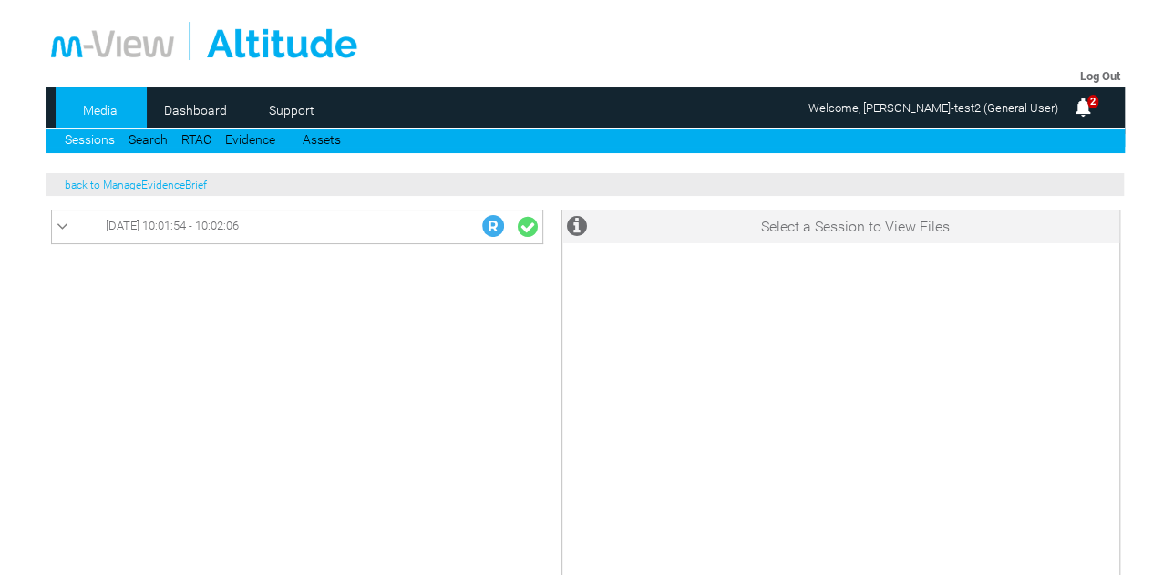
click at [182, 187] on link "back to ManageEvidenceBrief" at bounding box center [136, 185] width 142 height 13
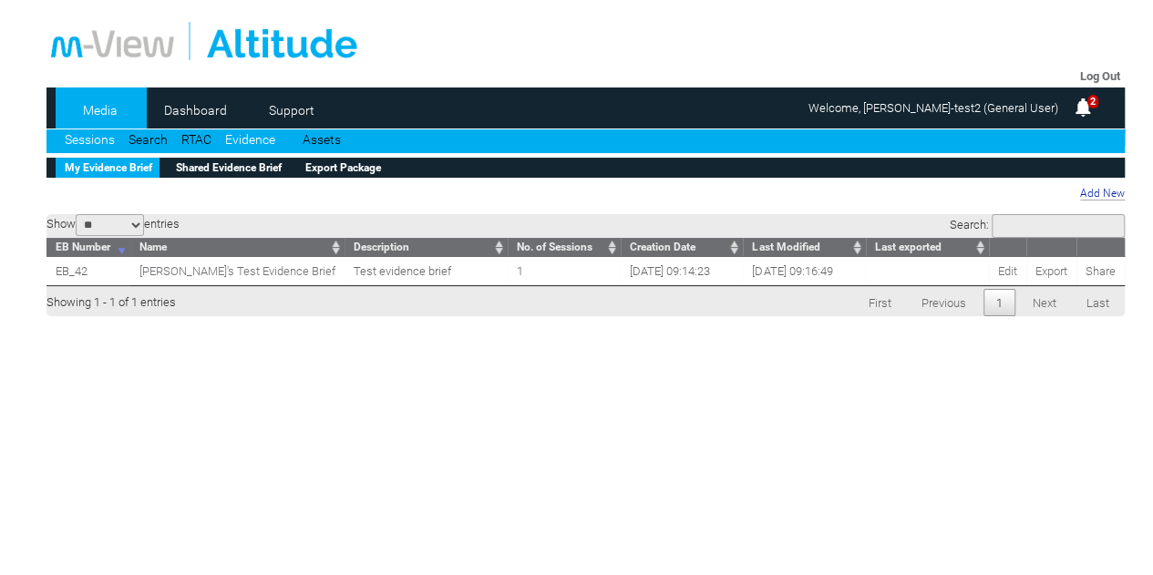
click at [98, 145] on link "Sessions" at bounding box center [90, 139] width 50 height 15
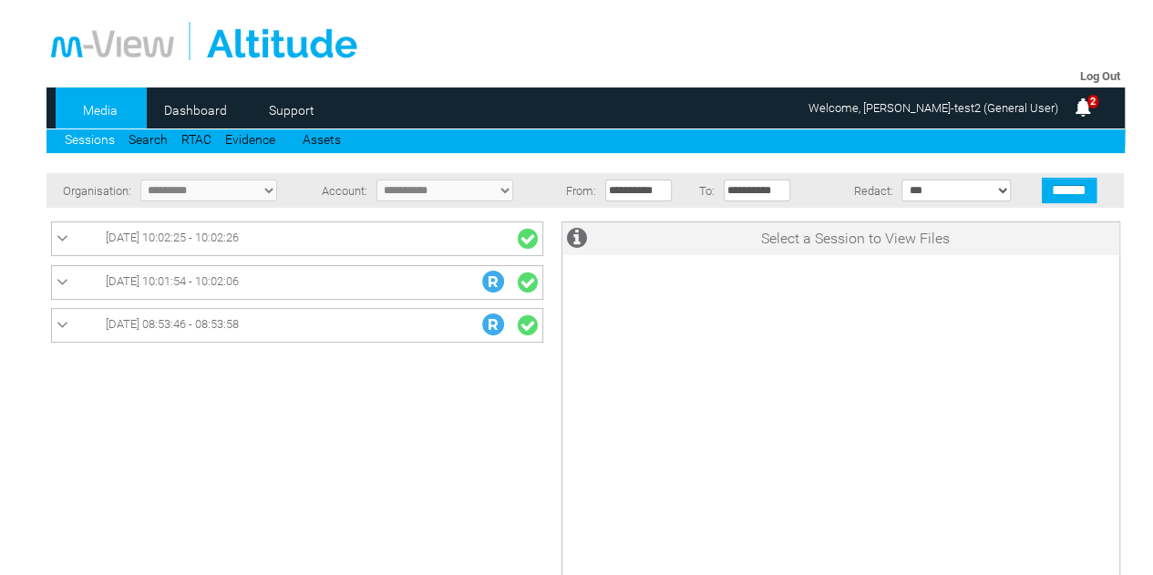
click at [203, 232] on span "[DATE] 10:02:25 - 10:02:26" at bounding box center [172, 238] width 133 height 14
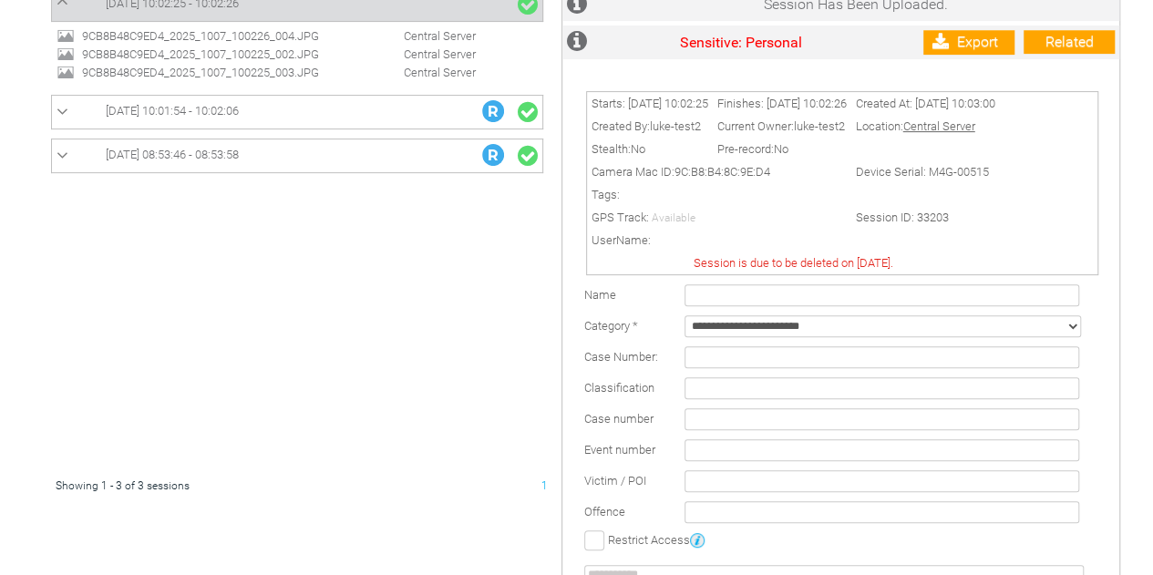
scroll to position [206, 0]
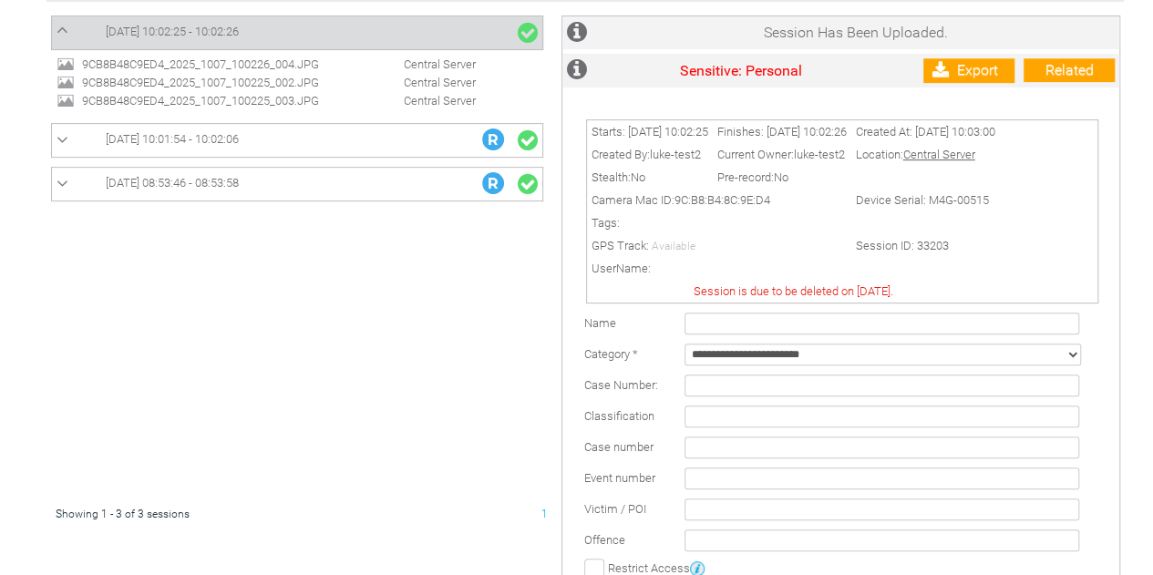
click at [241, 129] on link "[DATE] 10:01:54 - 10:02:06" at bounding box center [296, 140] width 481 height 24
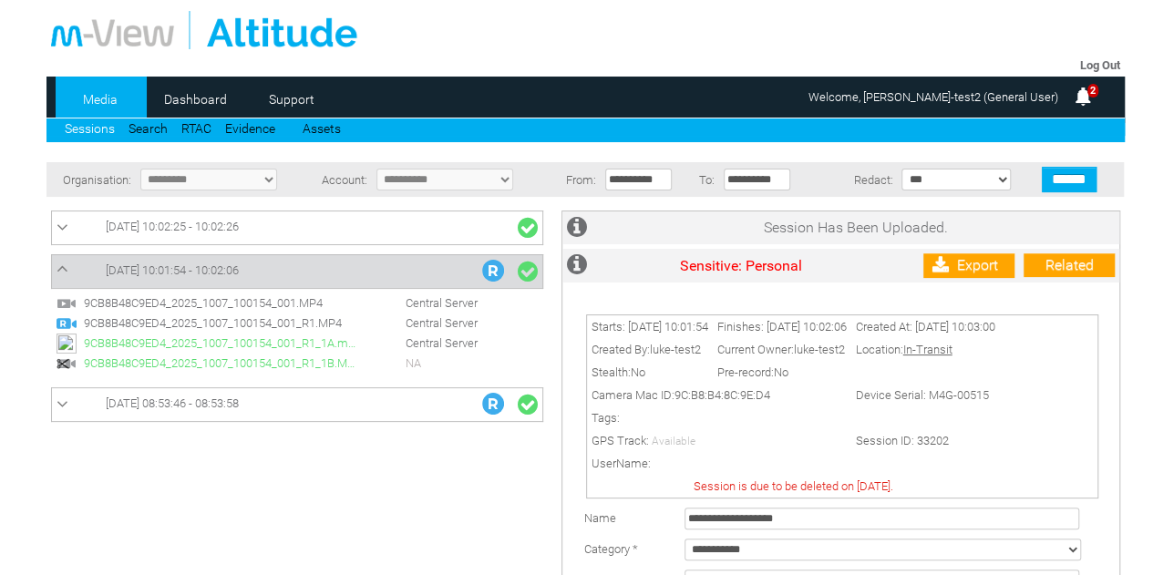
scroll to position [0, 0]
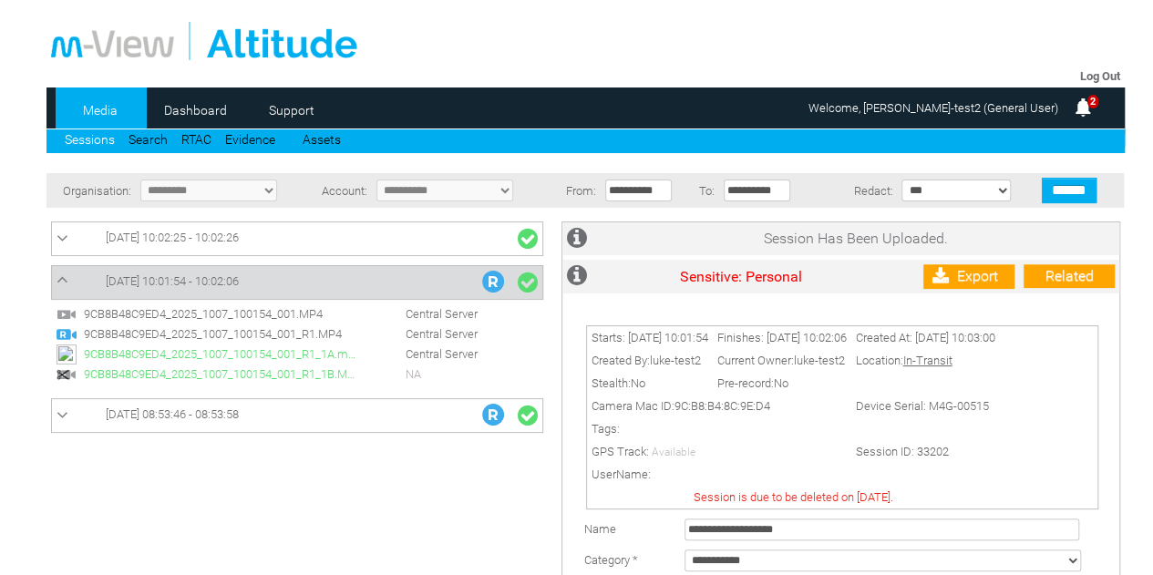
click at [1095, 110] on div "2" at bounding box center [1082, 110] width 31 height 36
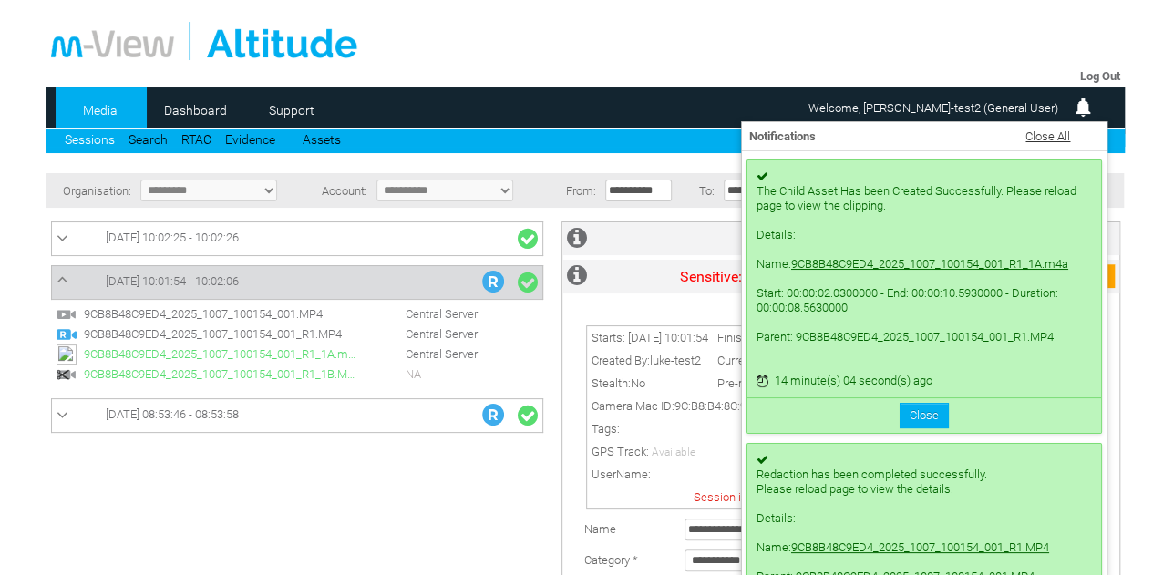
click at [874, 269] on link "9CB8B48C9ED4_2025_1007_100154_001_R1_1A.m4a" at bounding box center [929, 264] width 277 height 14
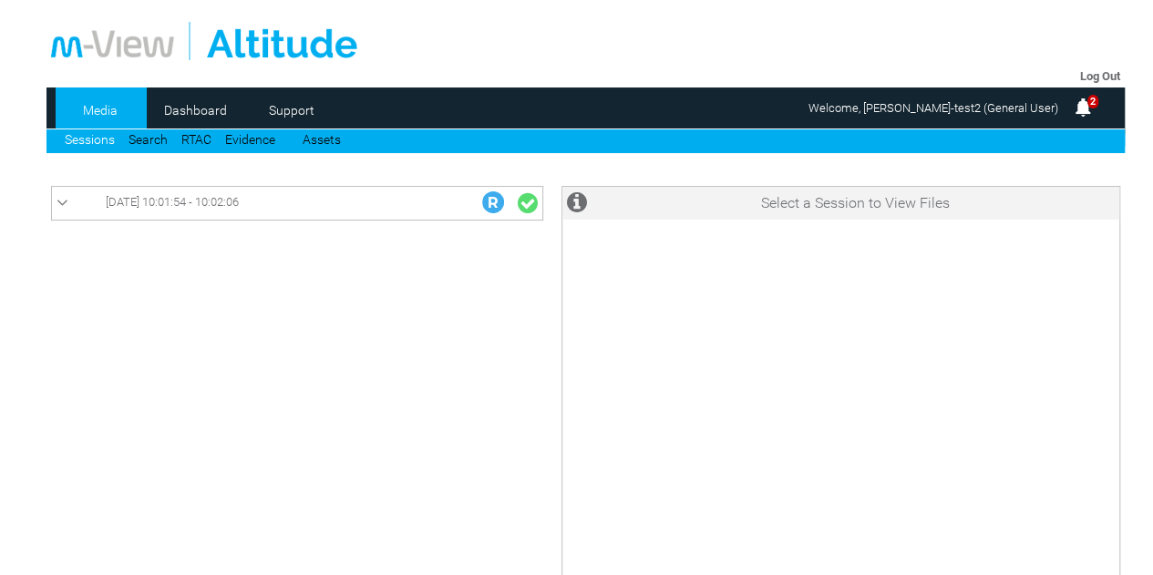
click at [1080, 103] on img at bounding box center [1083, 108] width 22 height 22
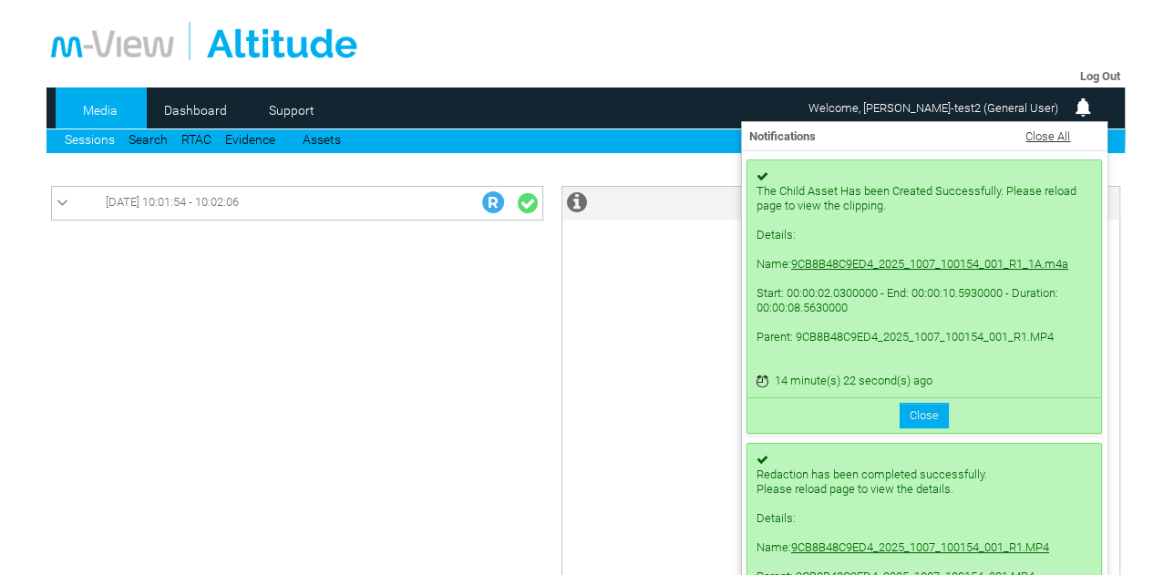
click at [912, 402] on div "Close" at bounding box center [924, 415] width 354 height 36
click at [904, 416] on button "Close" at bounding box center [923, 416] width 49 height 26
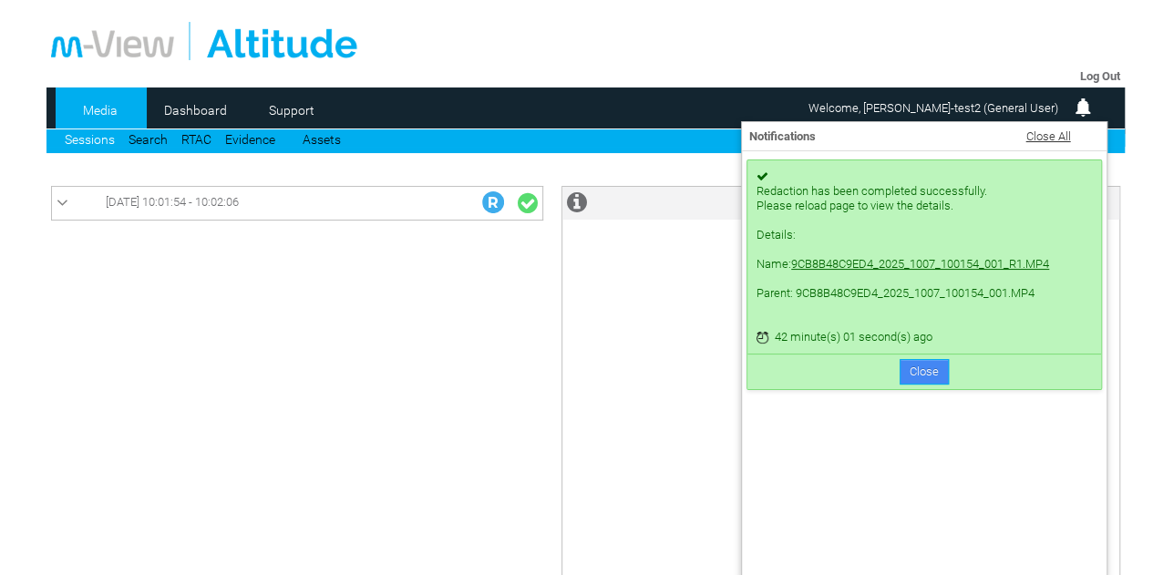
click at [929, 373] on button "Close" at bounding box center [923, 372] width 49 height 26
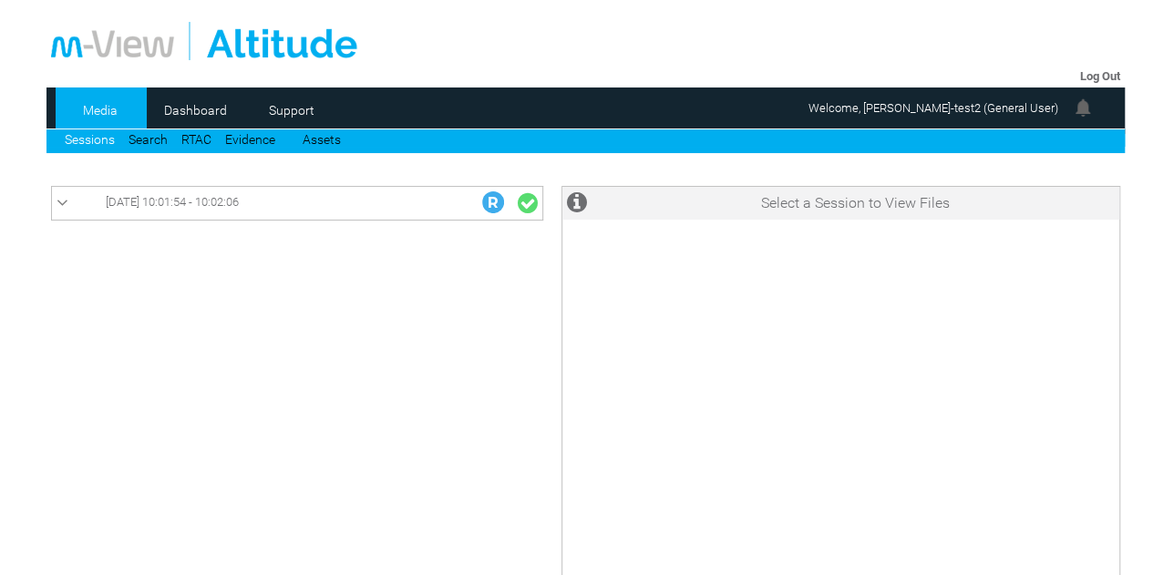
click at [89, 140] on link "Sessions" at bounding box center [90, 139] width 50 height 15
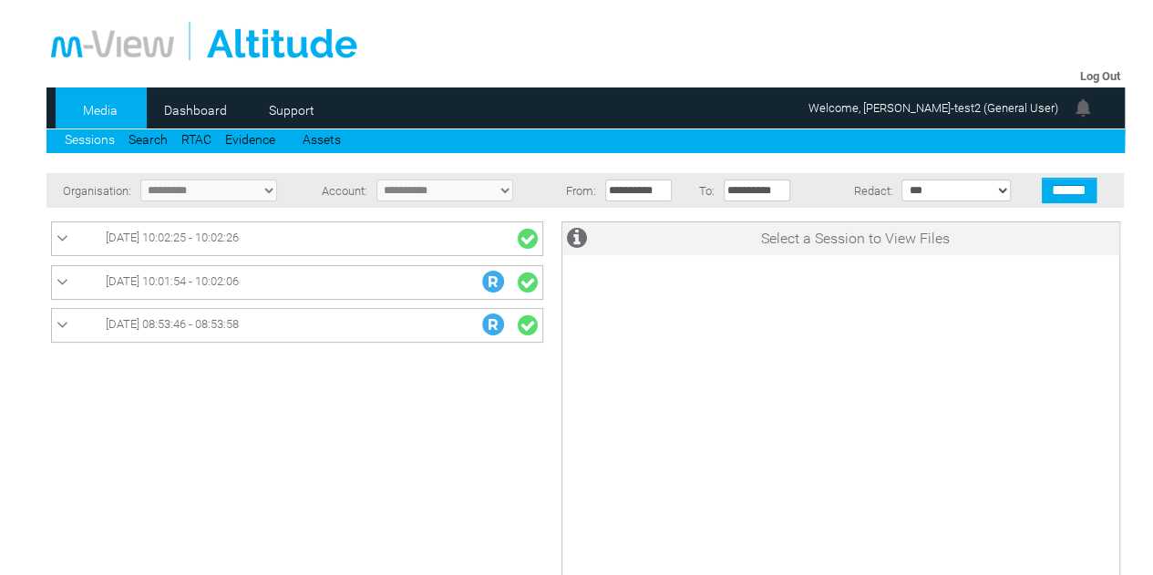
click at [224, 283] on span "[DATE] 10:01:54 - 10:02:06" at bounding box center [172, 281] width 133 height 14
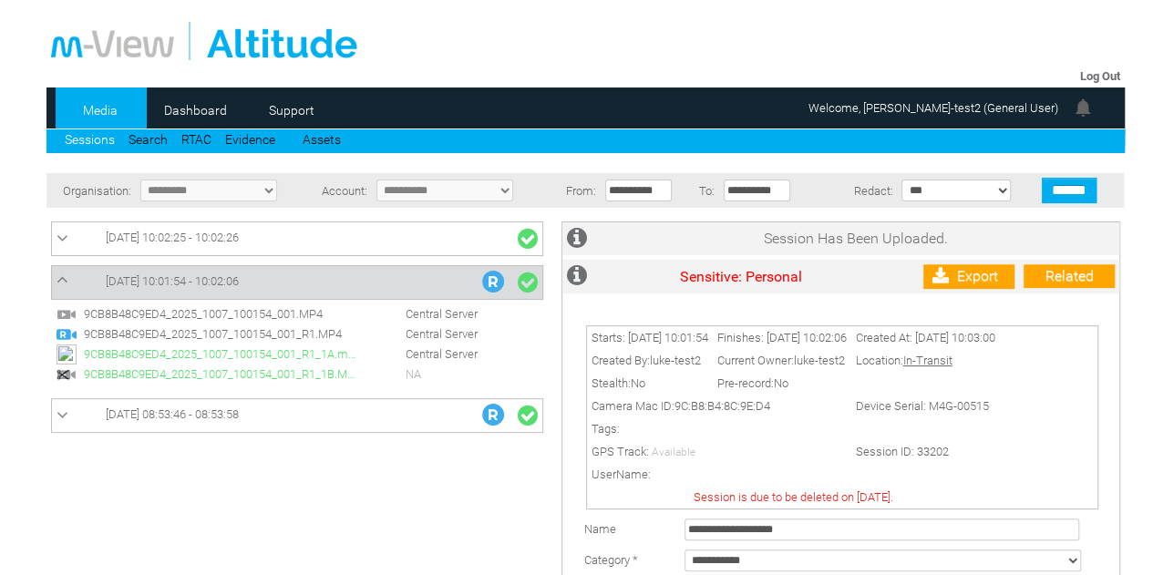
click at [540, 19] on td at bounding box center [585, 36] width 1078 height 56
click at [210, 108] on link "Dashboard" at bounding box center [195, 110] width 88 height 27
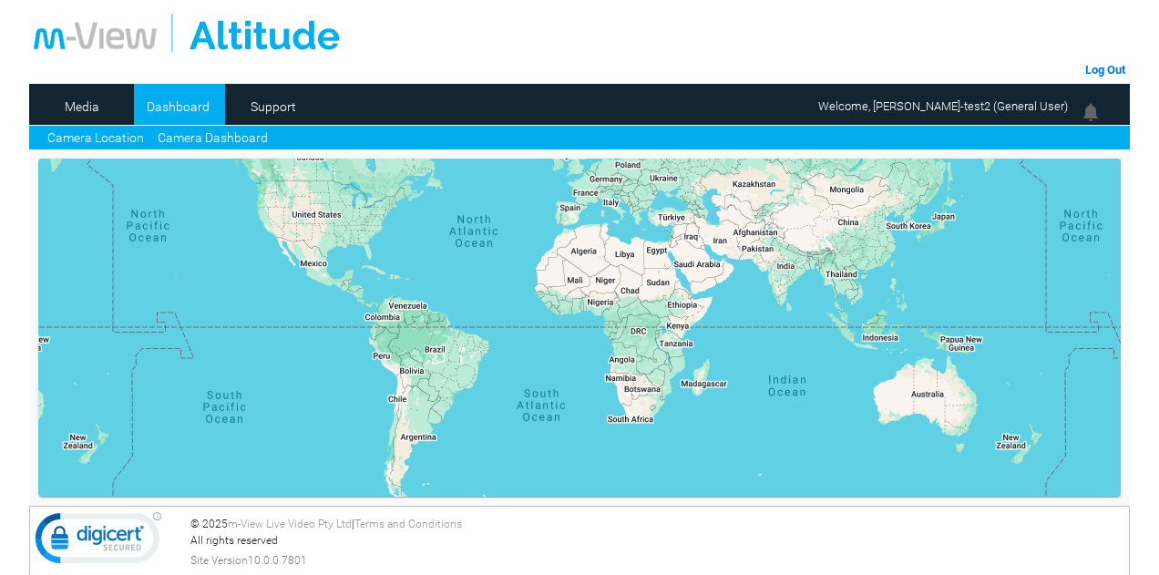
click at [212, 138] on link "Camera Dashboard" at bounding box center [213, 137] width 110 height 19
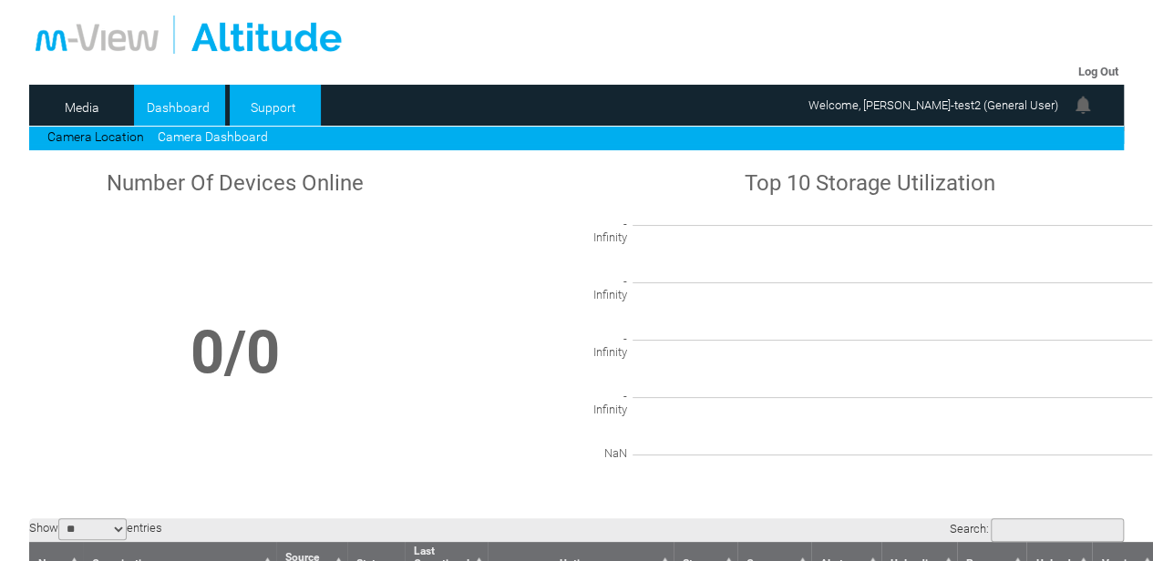
click at [266, 107] on link "Support" at bounding box center [274, 107] width 88 height 27
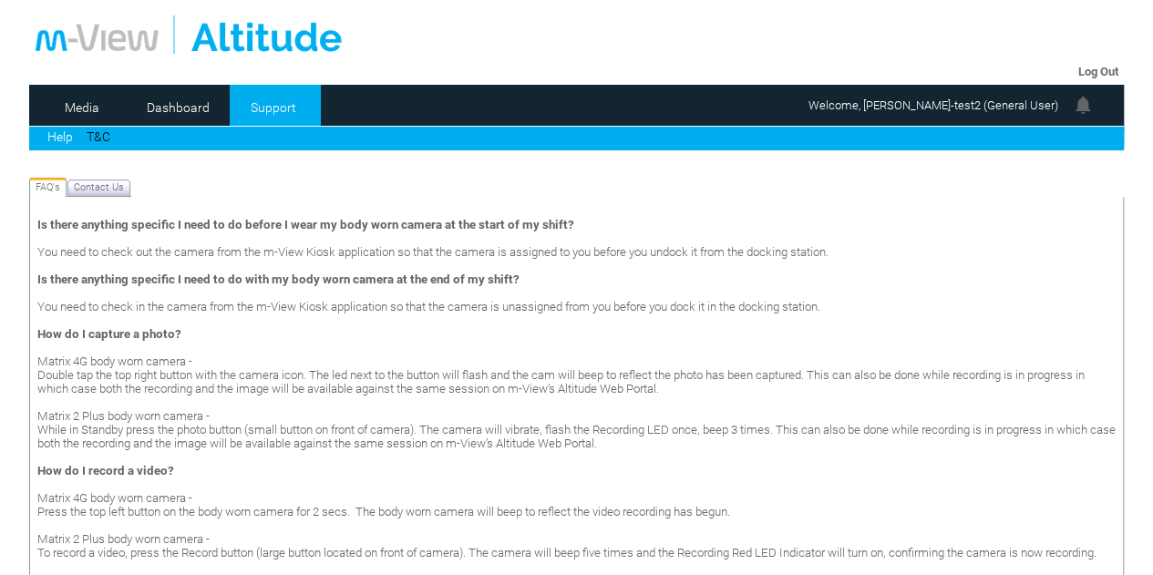
click at [1088, 69] on link "Log Out" at bounding box center [1097, 72] width 40 height 14
click at [1095, 70] on link "Log Out" at bounding box center [1097, 72] width 40 height 14
